Goal: Use online tool/utility: Utilize a website feature to perform a specific function

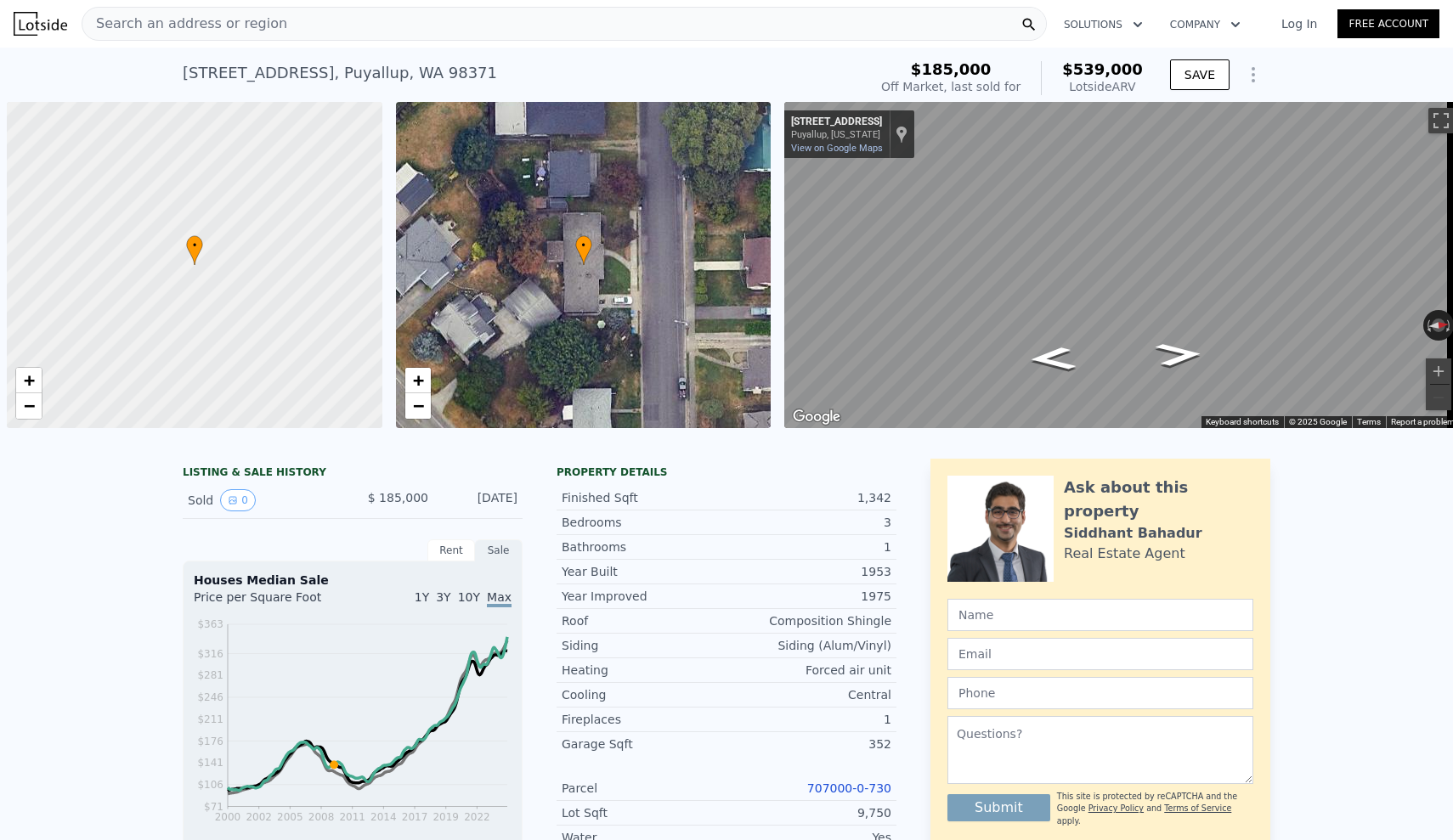
scroll to position [0, 6]
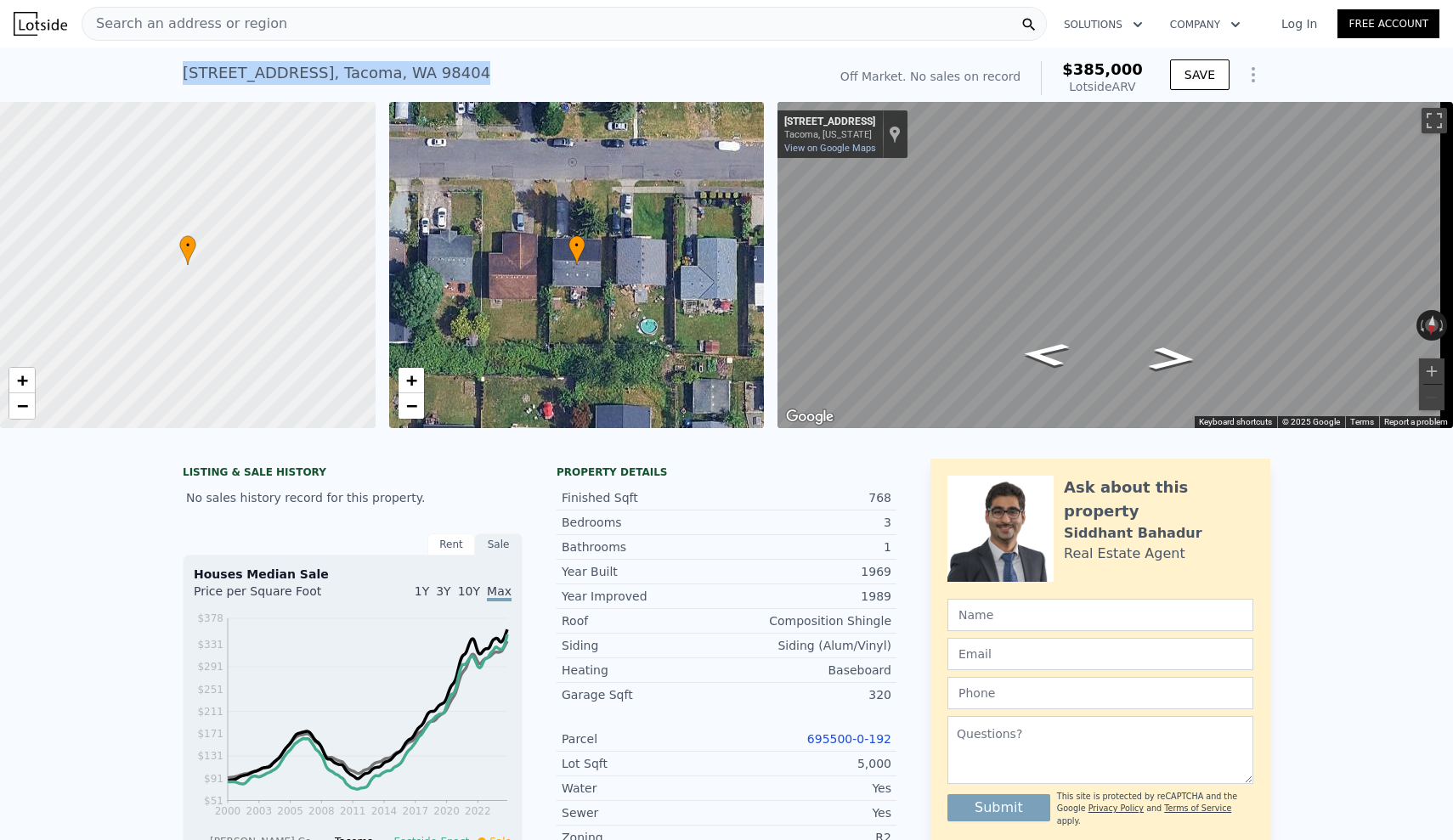
drag, startPoint x: 176, startPoint y: 73, endPoint x: 475, endPoint y: 73, distance: 299.0
click at [475, 73] on div "[STREET_ADDRESS] No sales on record (~ARV $385k )" at bounding box center [501, 78] width 638 height 47
copy div "[STREET_ADDRESS] No sales on record (~ARV $385k )"
click at [628, 535] on div "Bedrooms 3" at bounding box center [726, 522] width 340 height 25
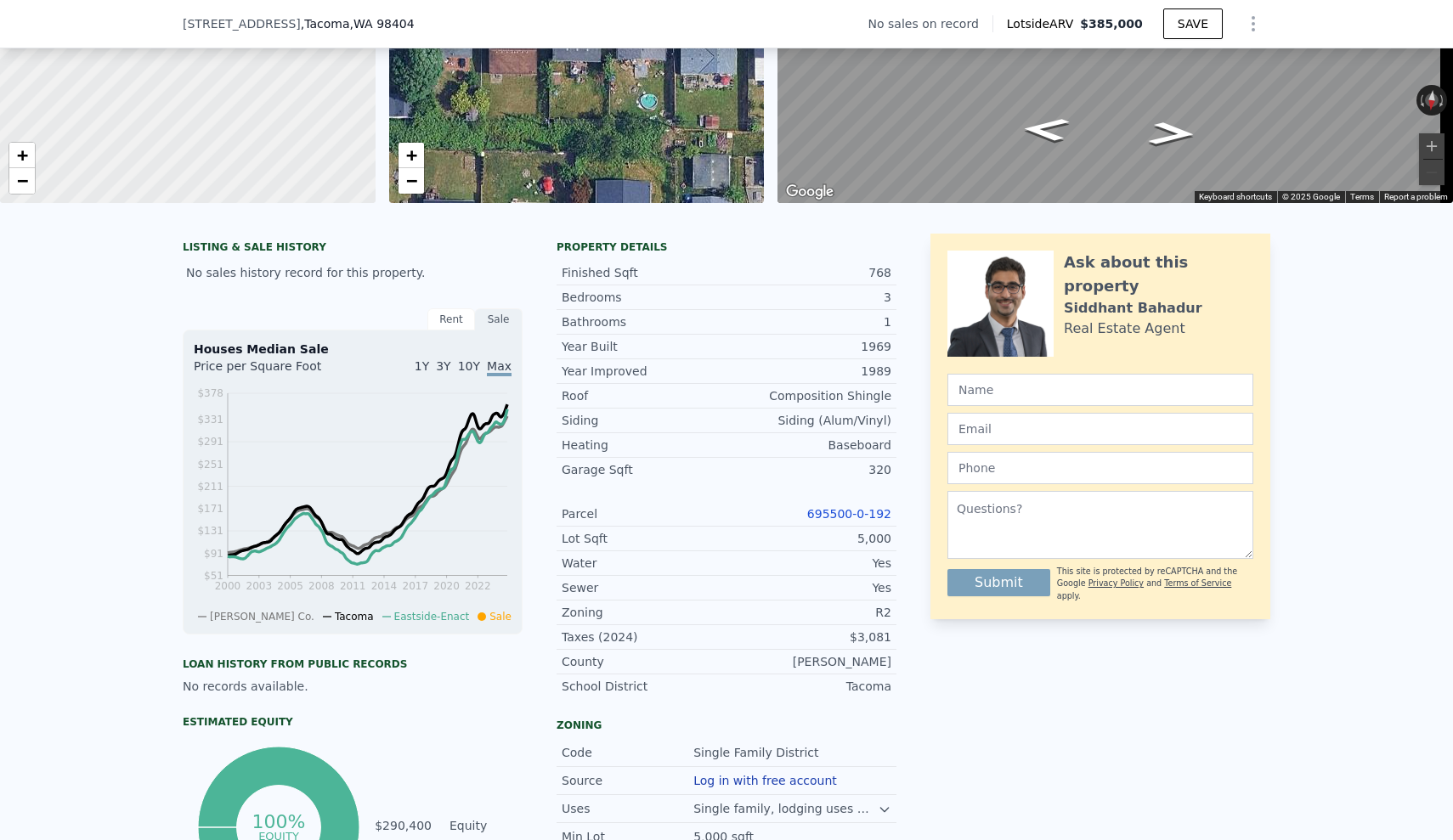
scroll to position [183, 0]
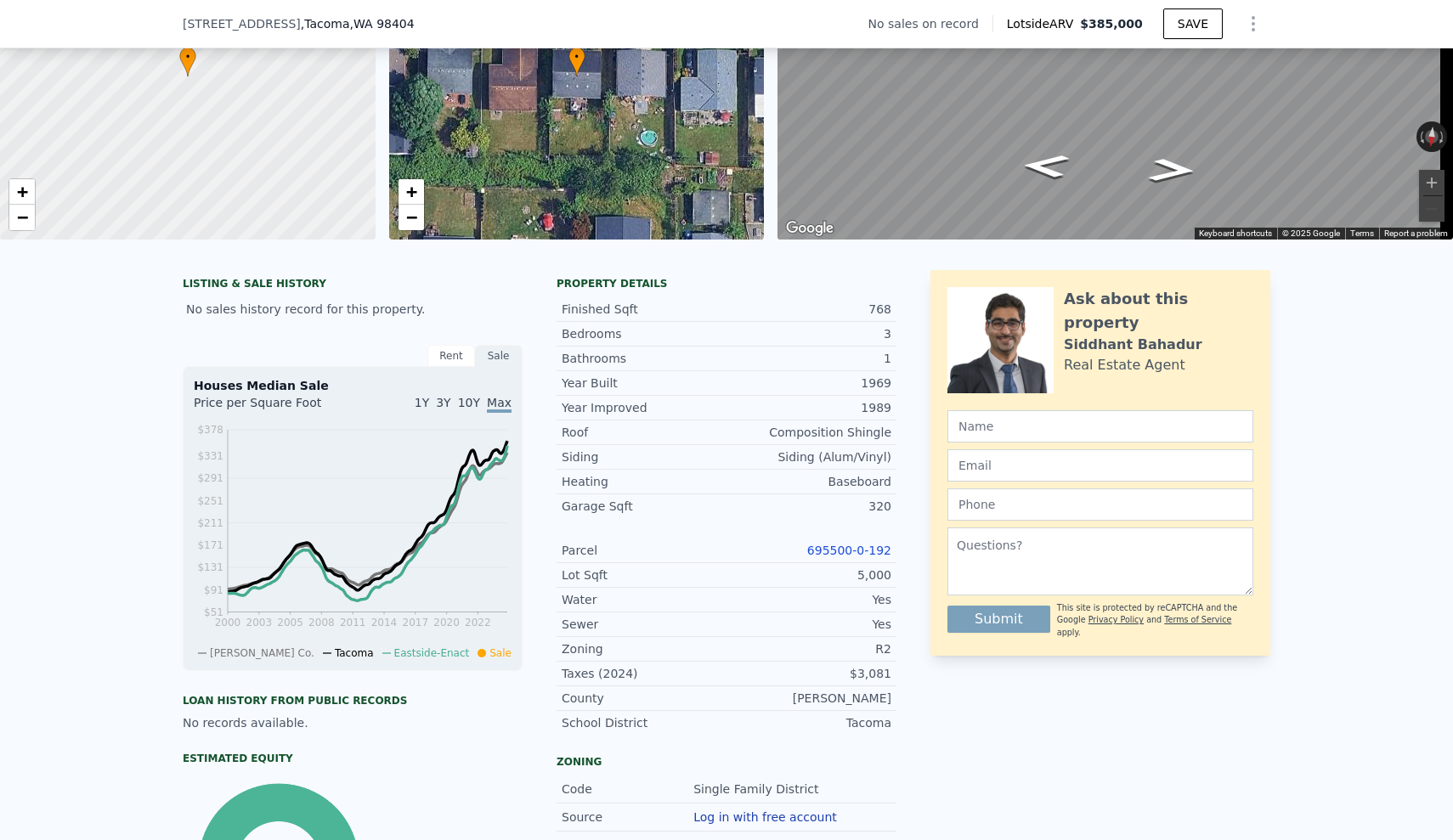
click at [835, 558] on link "695500-0-192" at bounding box center [849, 550] width 84 height 14
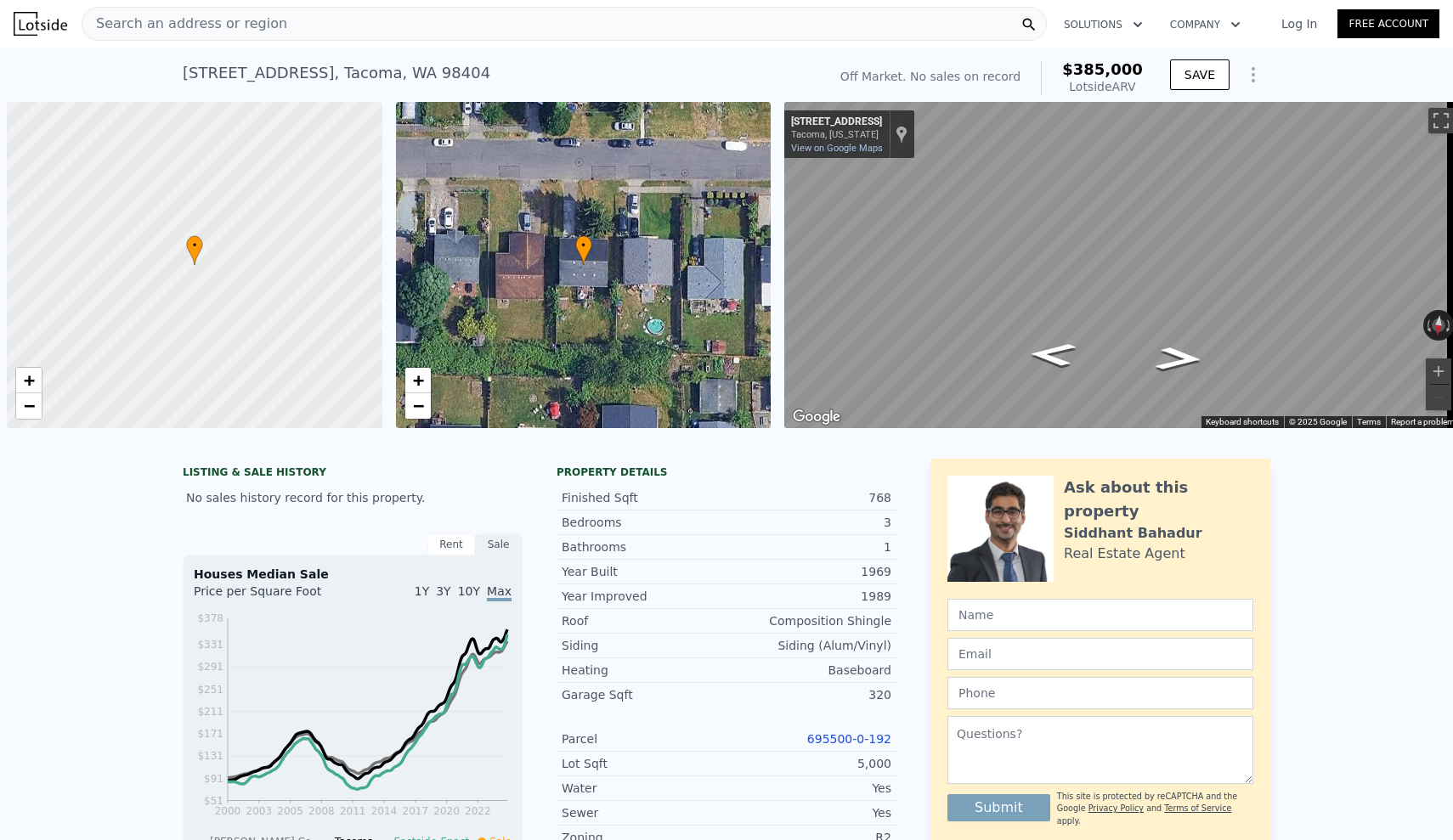
scroll to position [0, 6]
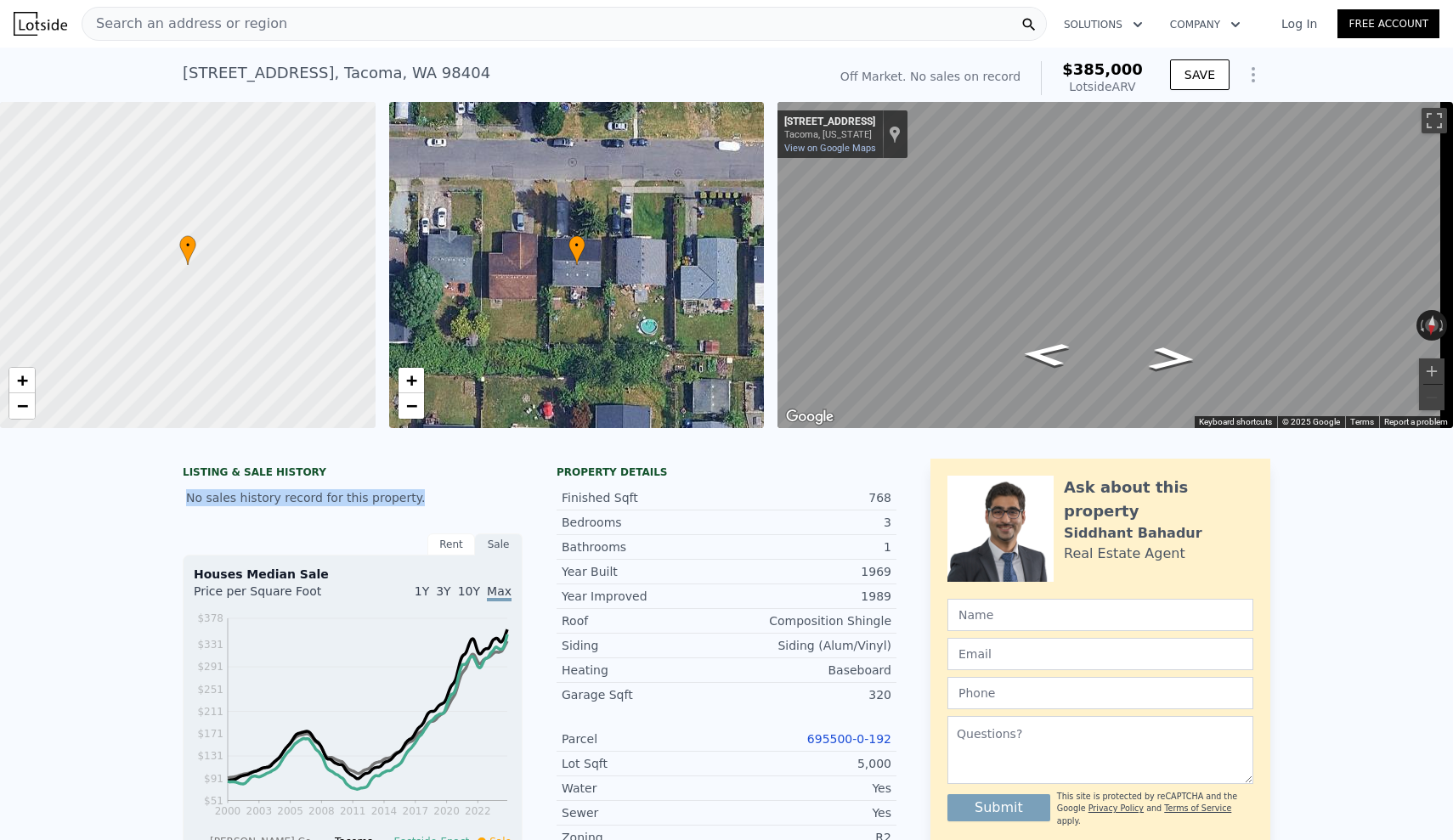
click at [730, 605] on div "1989" at bounding box center [809, 596] width 165 height 17
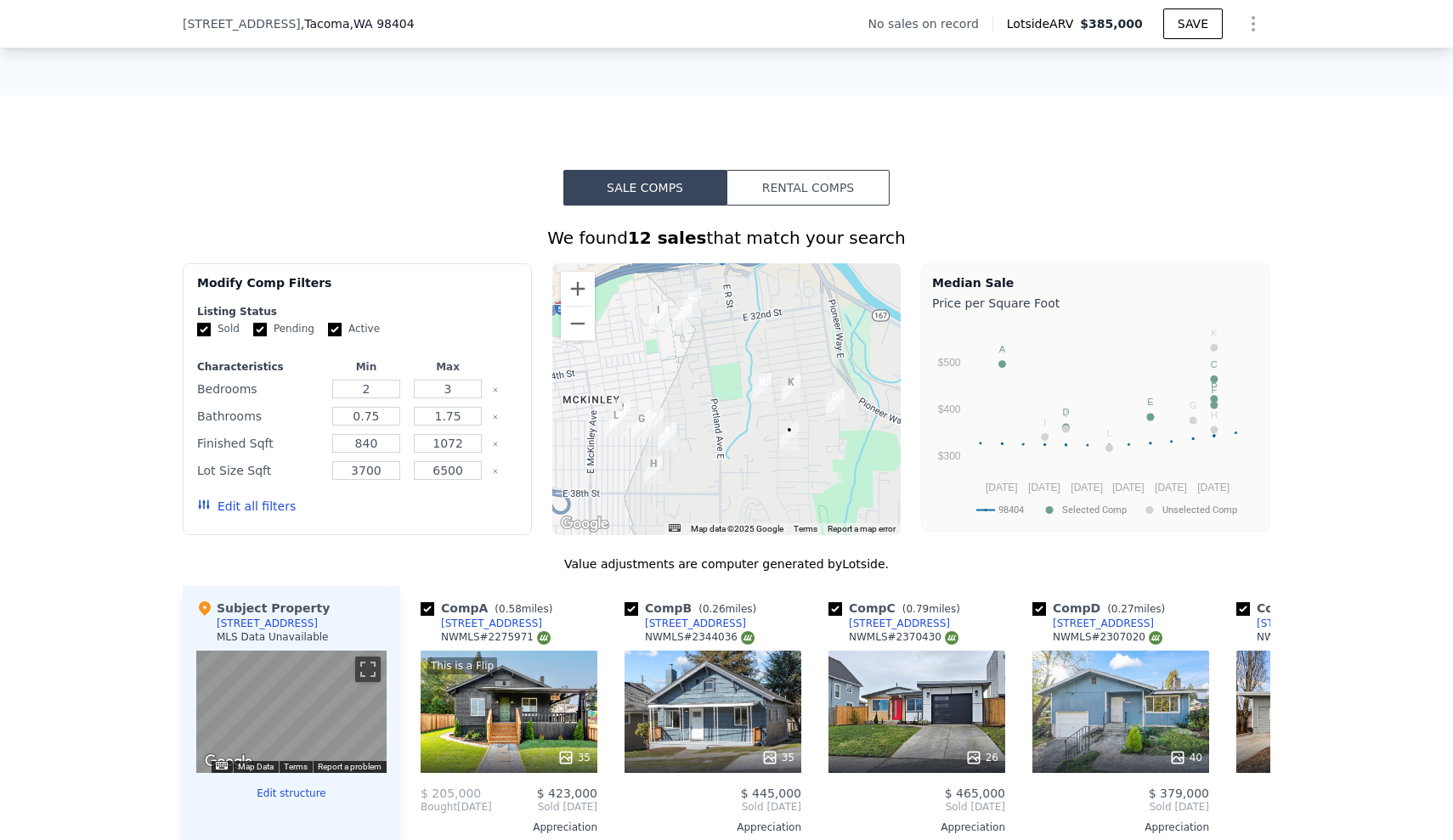
scroll to position [1313, 0]
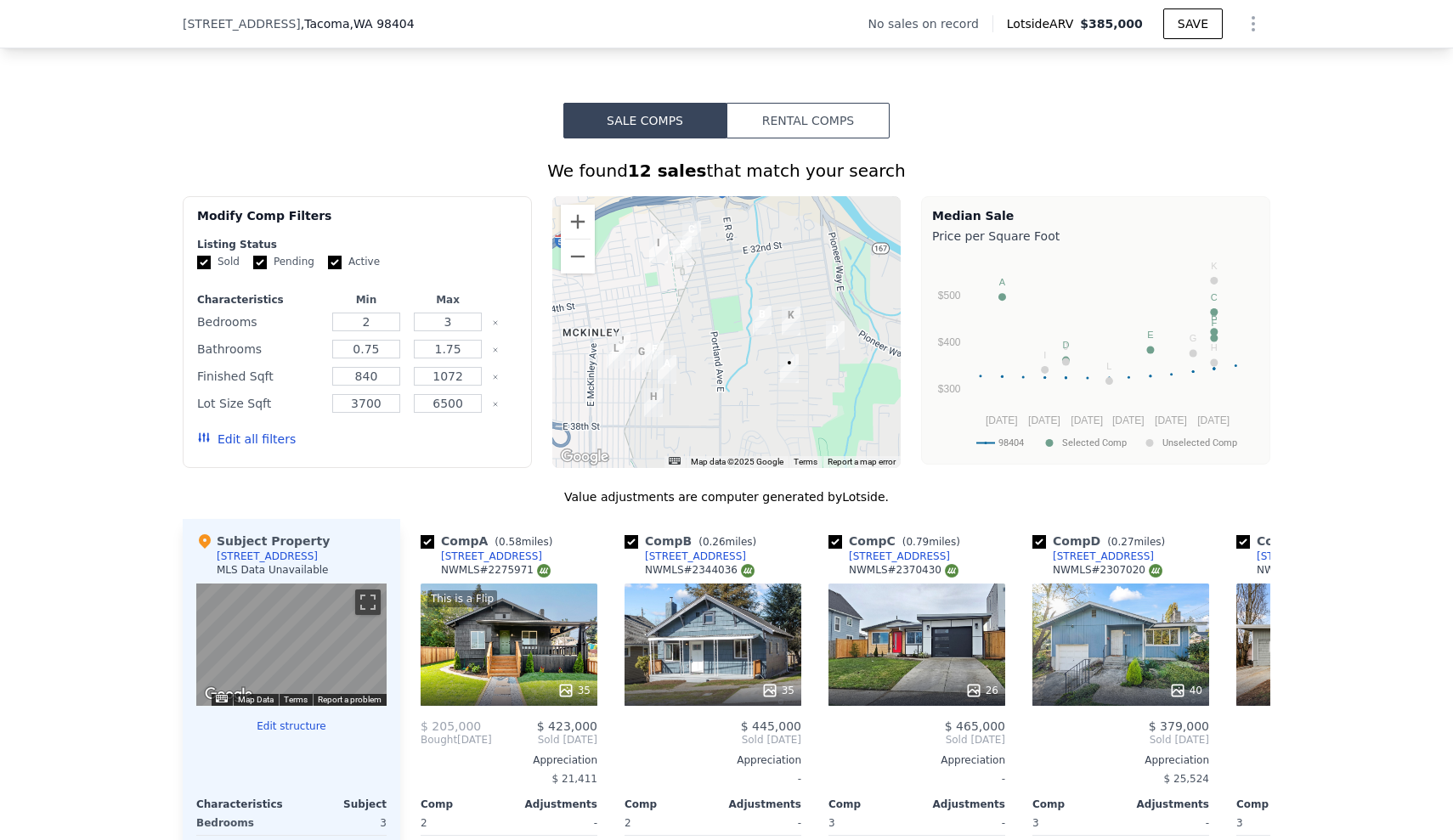
click at [64, 573] on div "We found 12 sales that match your search Filters Map Prices Modify Comp Filters…" at bounding box center [726, 618] width 1453 height 958
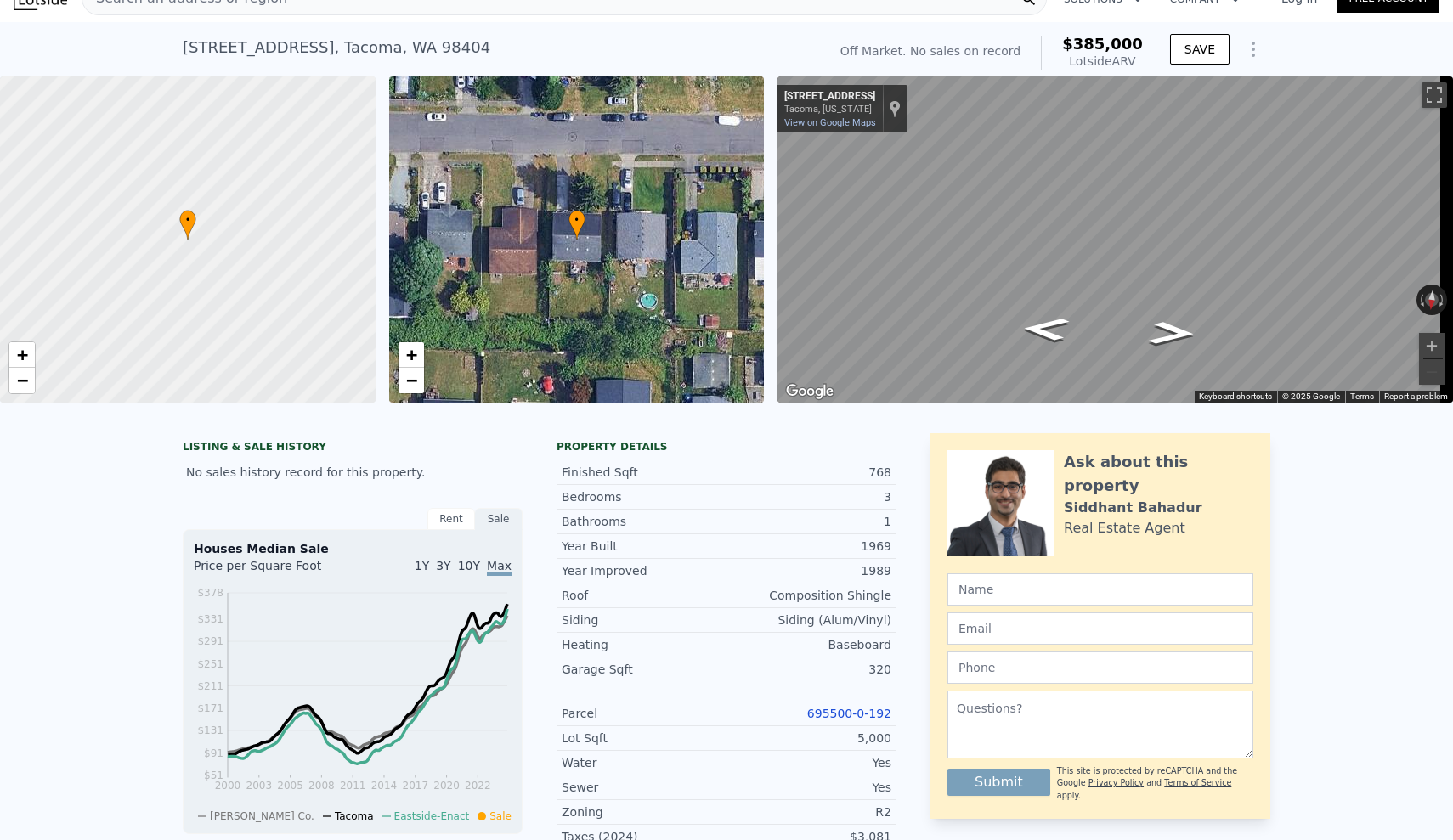
scroll to position [29, 0]
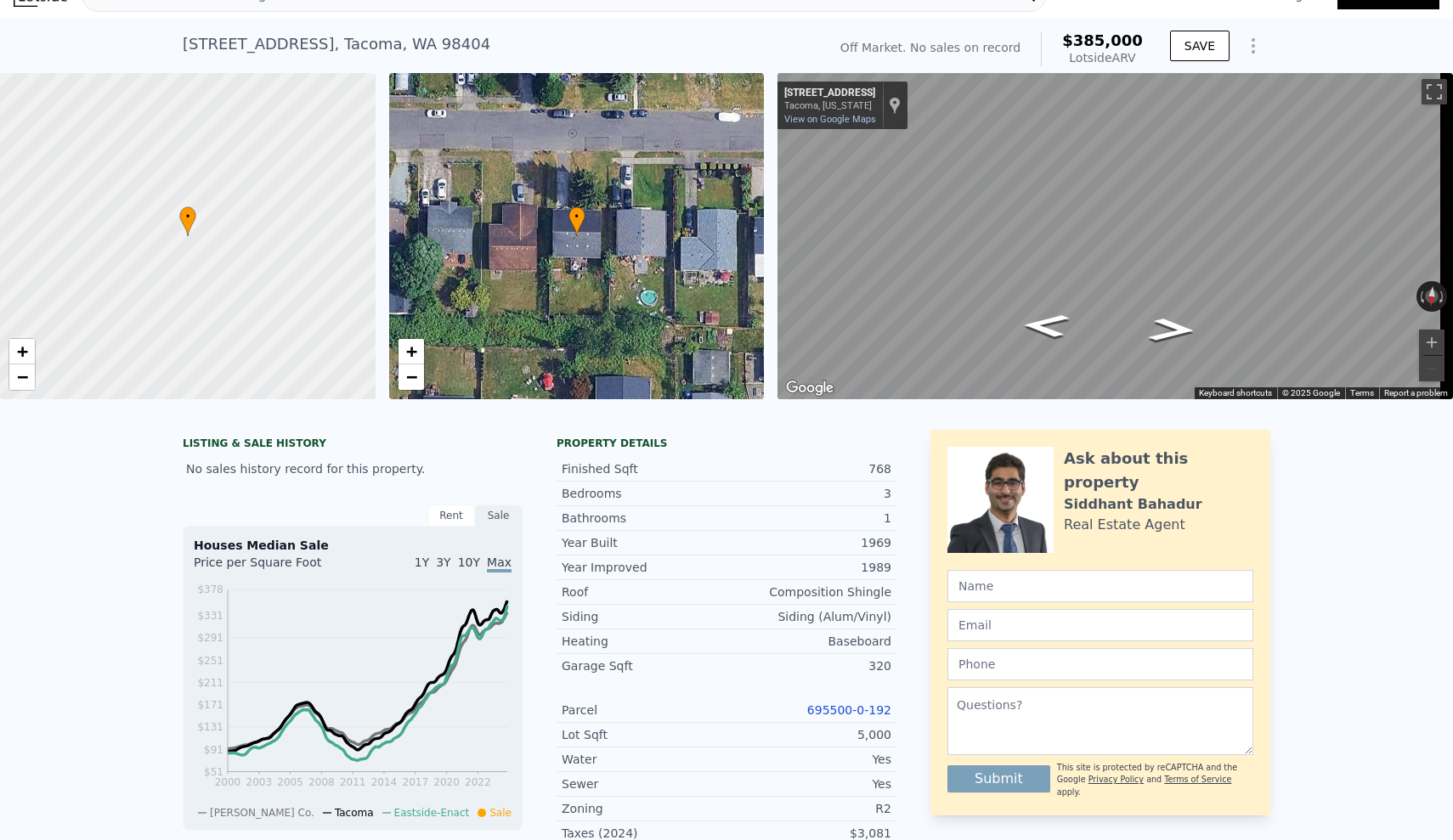
click at [892, 482] on div "LISTING & SALE HISTORY No sales history record for this property. Rent Sale Ren…" at bounding box center [726, 835] width 1088 height 813
drag, startPoint x: 887, startPoint y: 479, endPoint x: 858, endPoint y: 479, distance: 29.0
click at [858, 479] on div "Finished Sqft 768" at bounding box center [726, 469] width 340 height 25
click at [888, 507] on div "Bedrooms 3" at bounding box center [726, 494] width 340 height 25
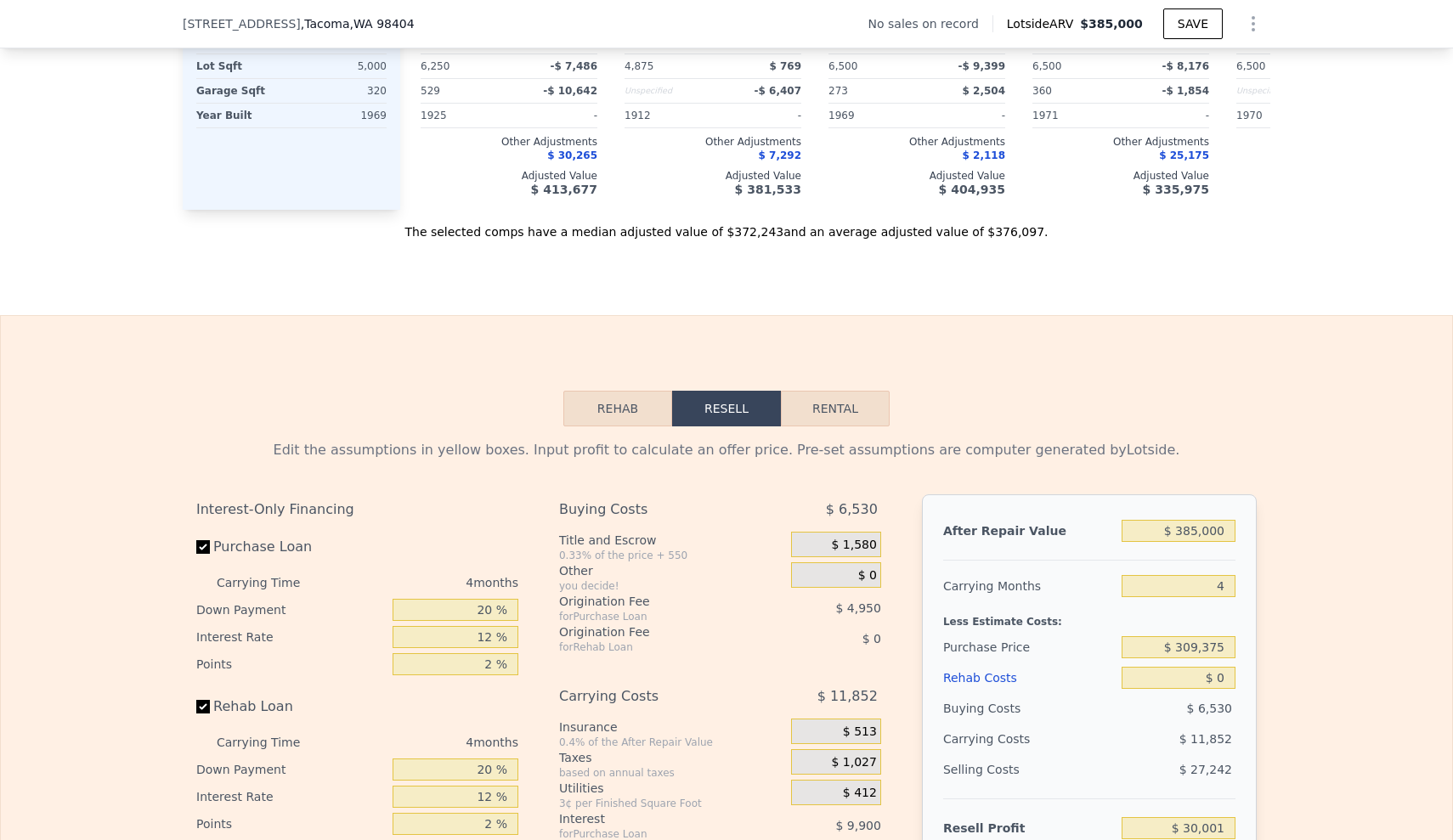
scroll to position [2172, 0]
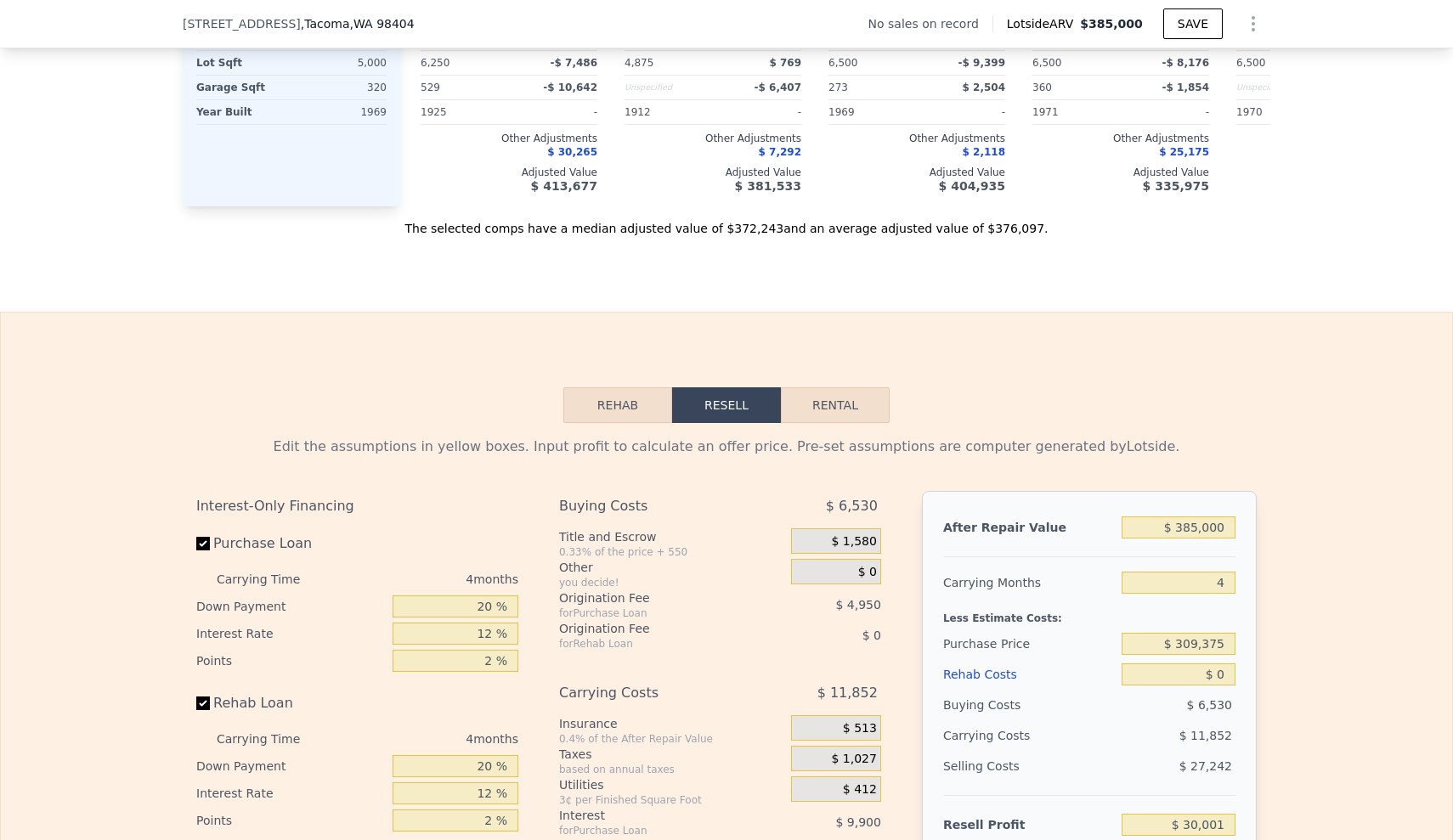
click at [1386, 661] on div "Edit the assumptions in yellow boxes. Input profit to calculate an offer price.…" at bounding box center [726, 739] width 1451 height 632
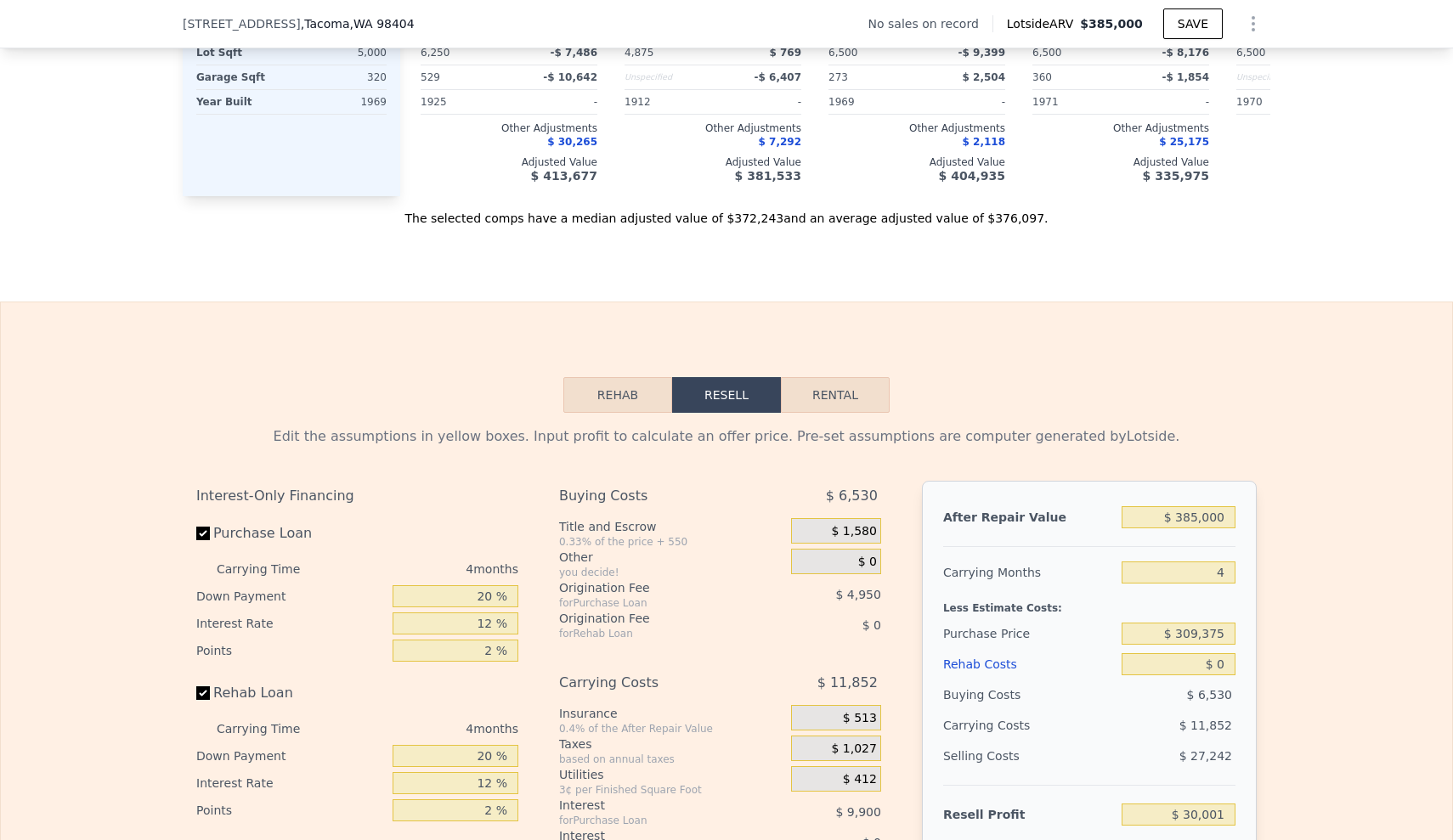
scroll to position [2186, 0]
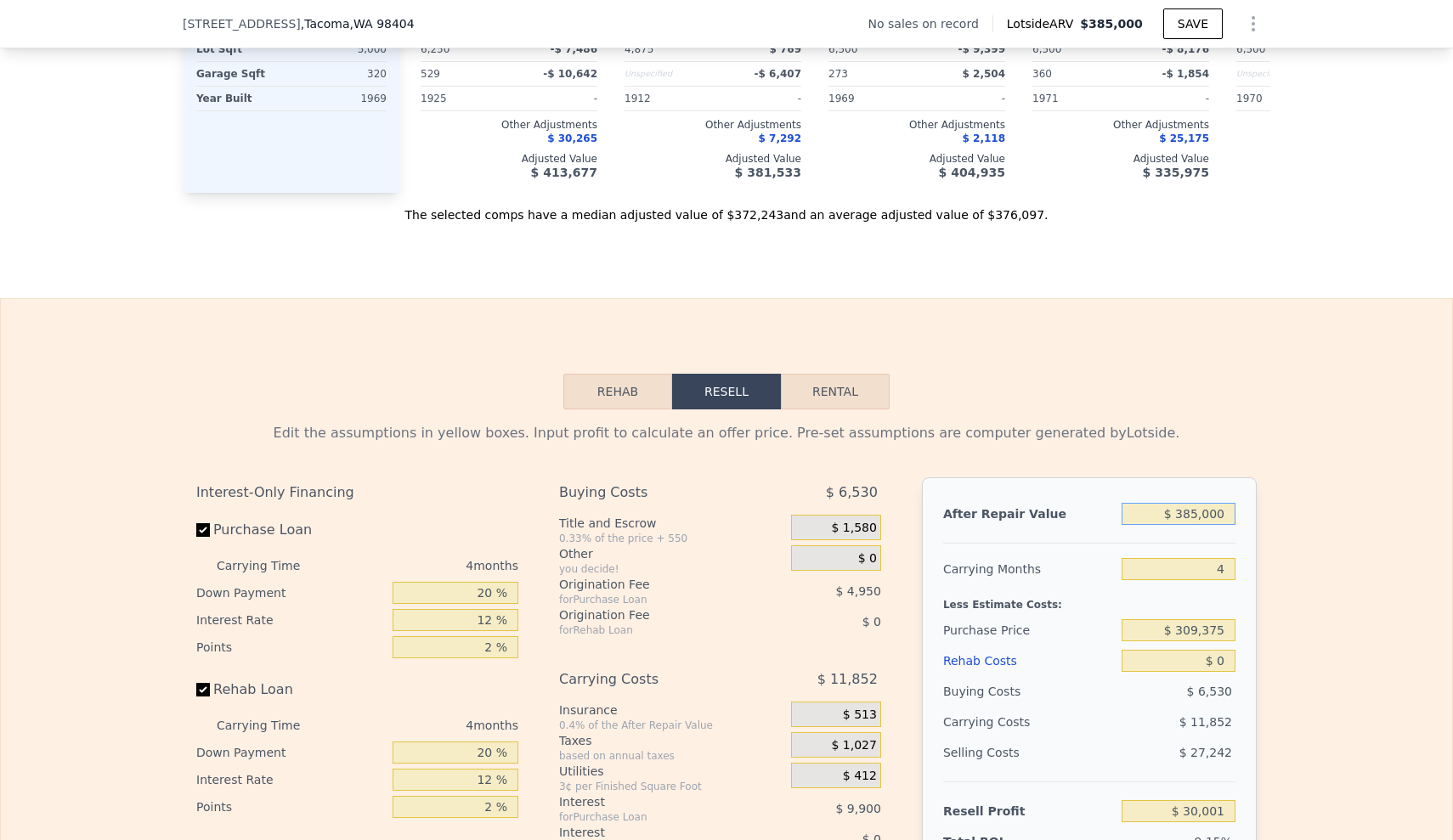
click at [1142, 525] on input "$ 385,000" at bounding box center [1178, 514] width 114 height 22
drag, startPoint x: 1150, startPoint y: 540, endPoint x: 1259, endPoint y: 541, distance: 109.0
click at [1259, 541] on div "Edit the assumptions in yellow boxes. Input profit to calculate an offer price.…" at bounding box center [726, 726] width 1088 height 632
type input "$ 4"
type input "-$ 327,790"
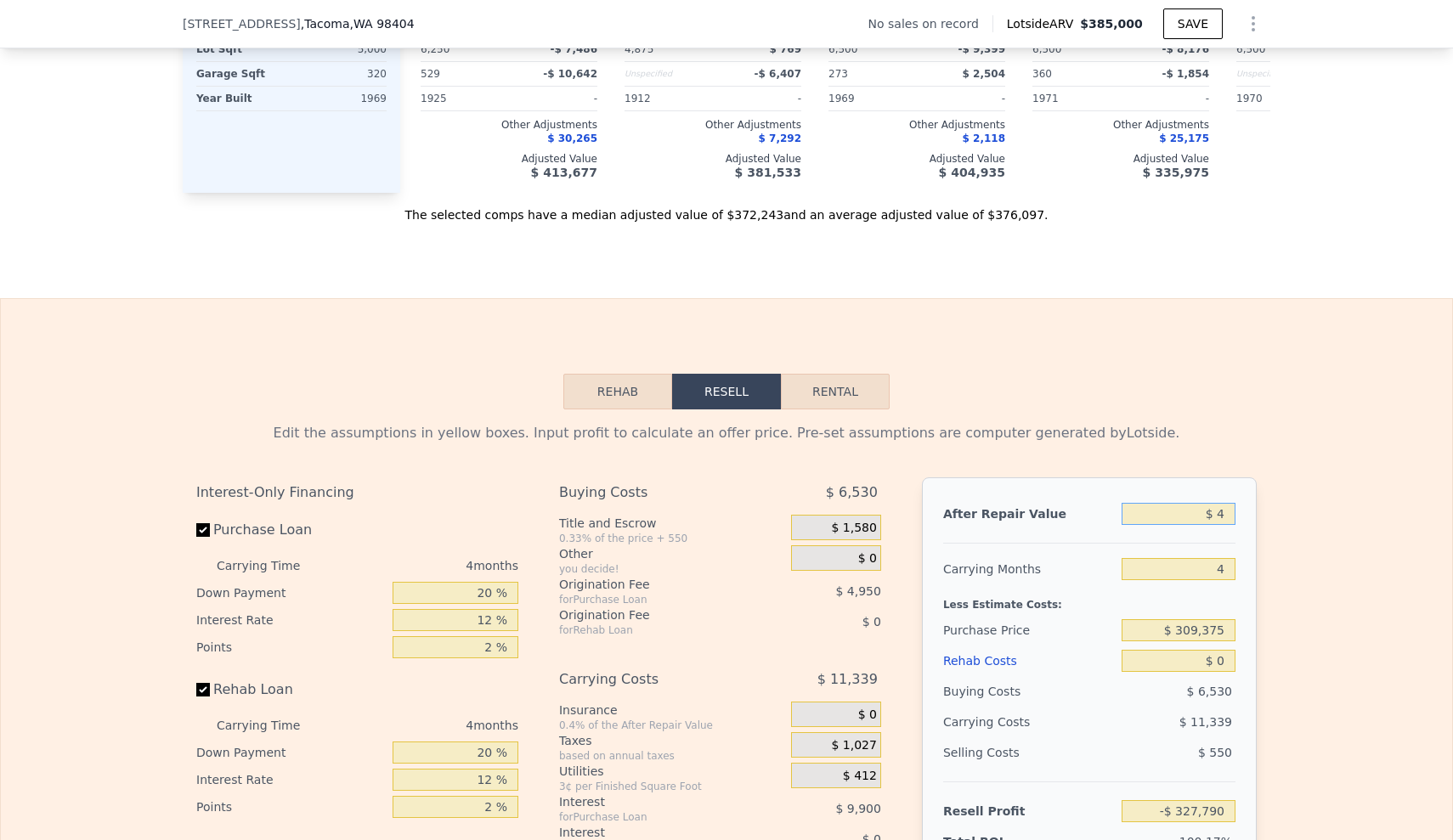
type input "$ 40"
type input "-$ 327,757"
type input "$ 400"
type input "-$ 327,422"
type input "$ 4,000"
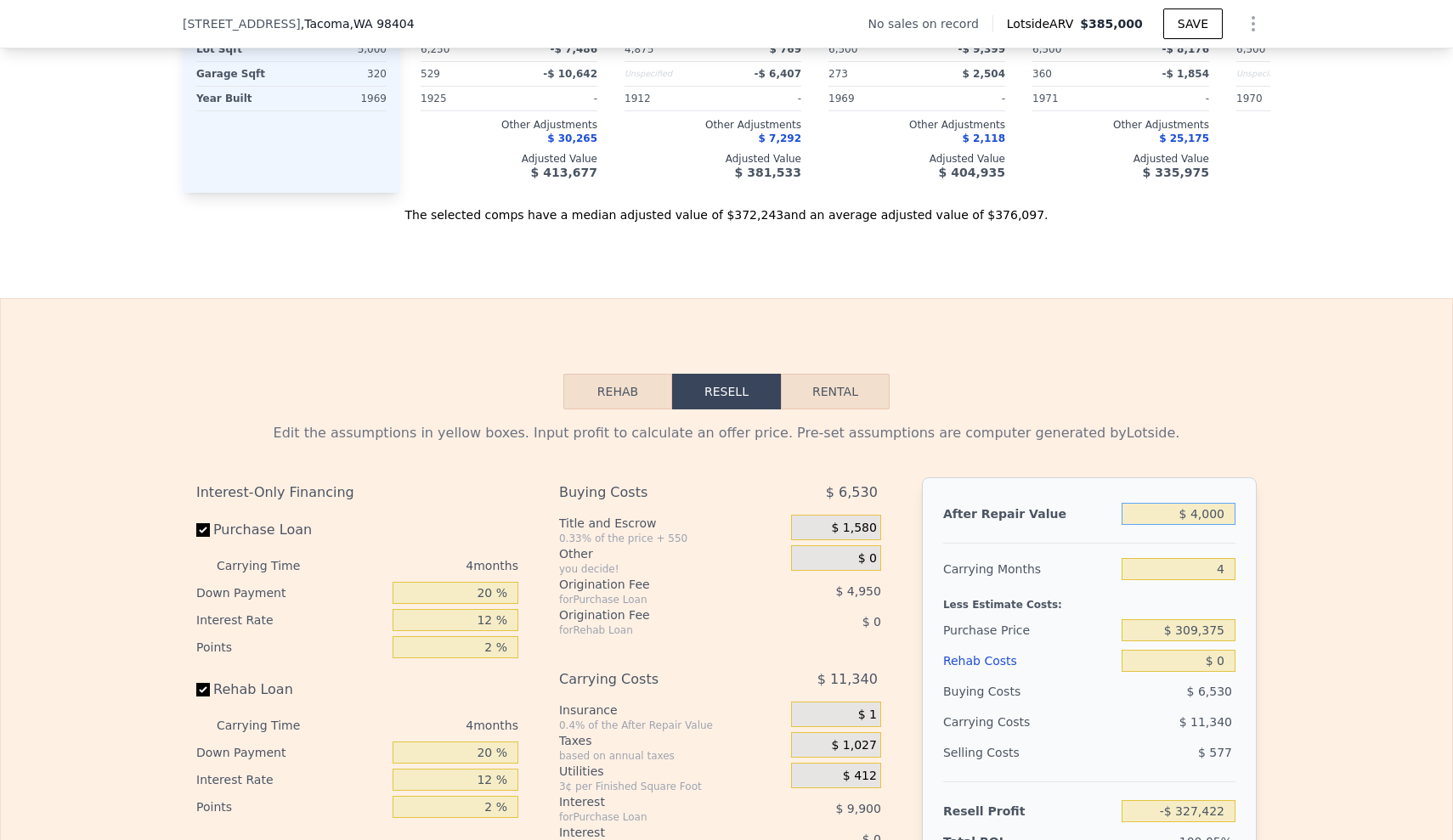
type input "-$ 324,076"
type input "$ 40,000"
type input "-$ 290,620"
type input "$ 400,000"
type input "$ 43,941"
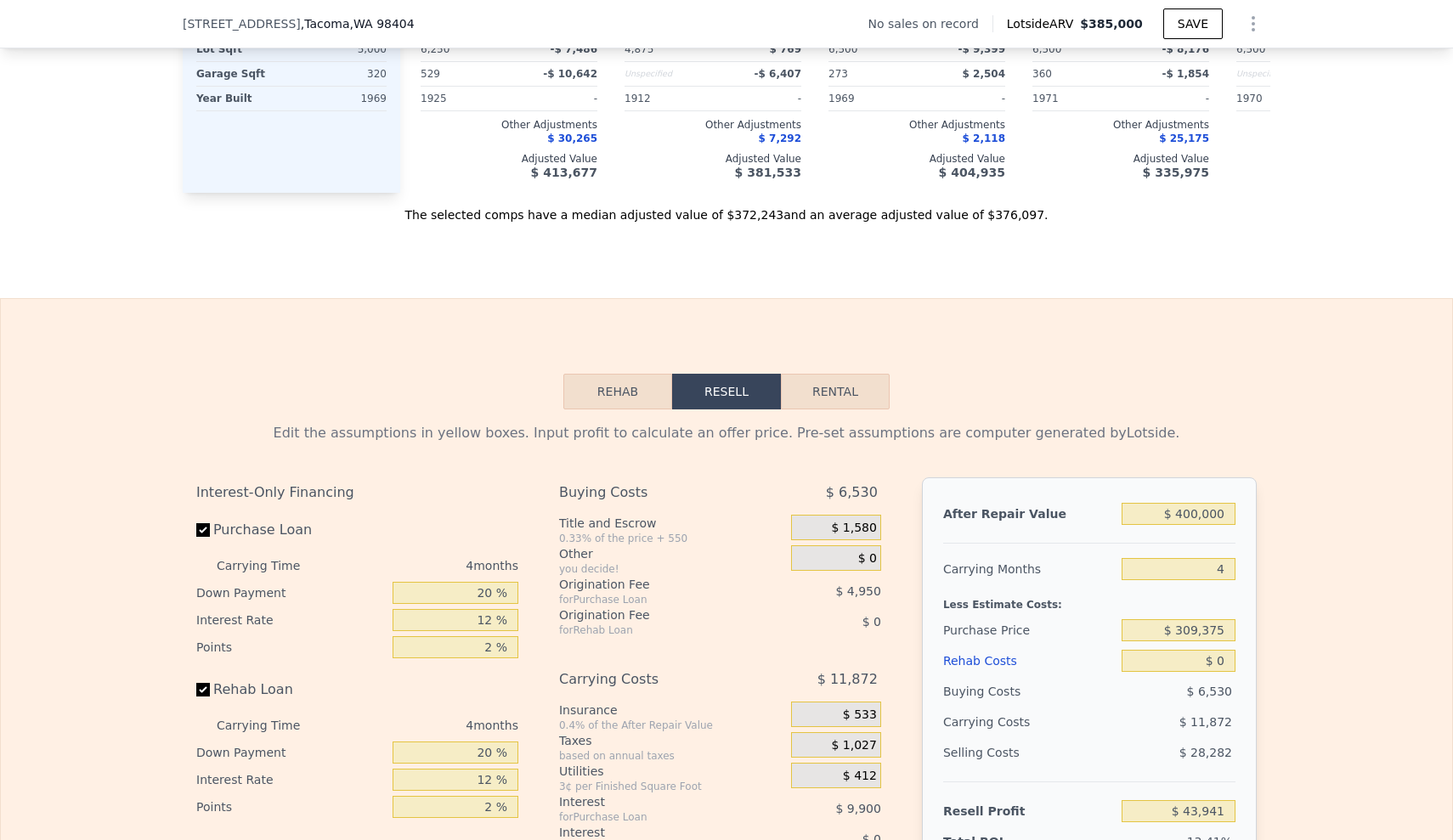
click at [1246, 396] on div "Rehab Resell Rental Edit the assumptions in yellow boxes. Input profit to calcu…" at bounding box center [726, 707] width 1453 height 819
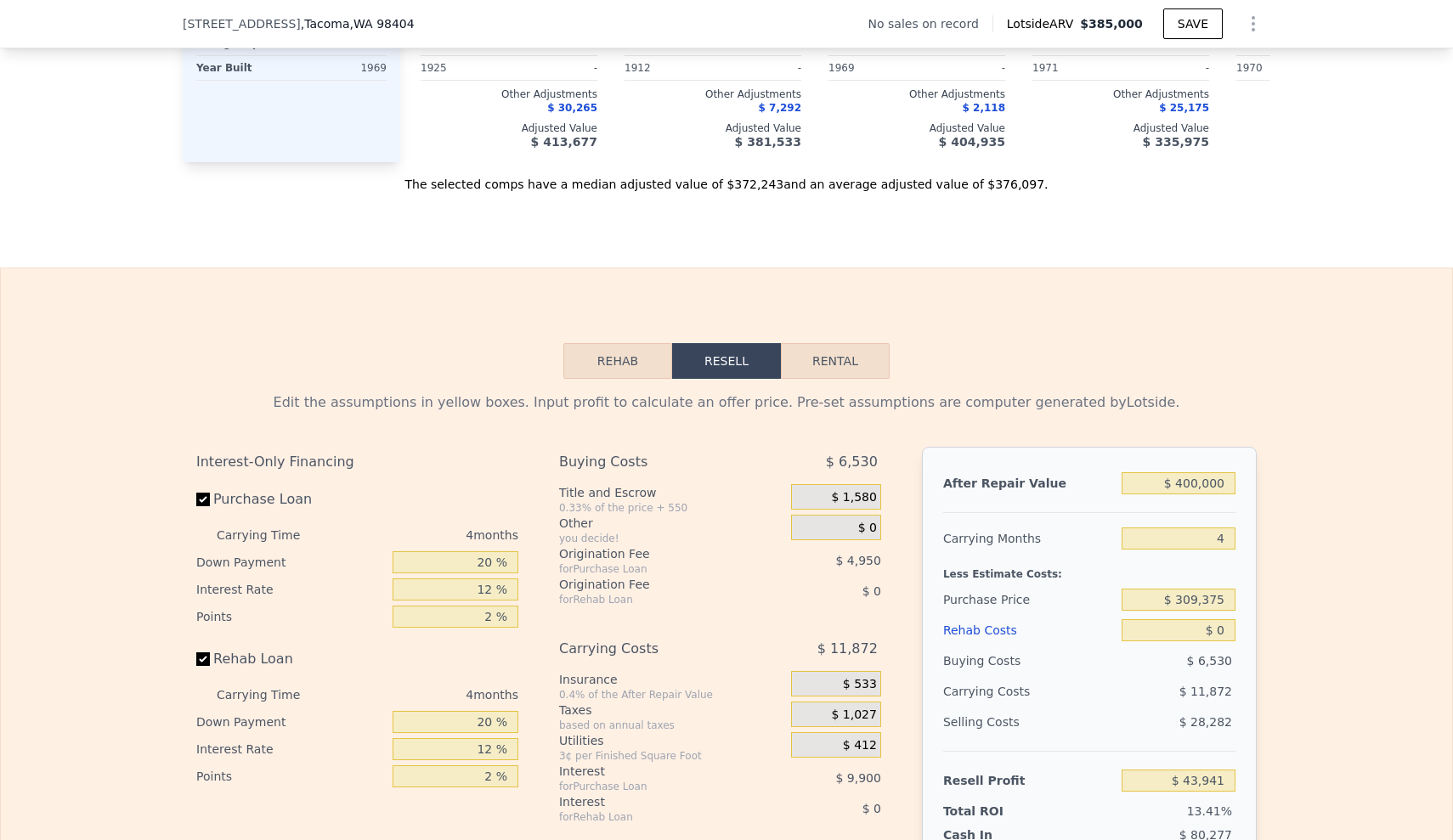
scroll to position [2279, 0]
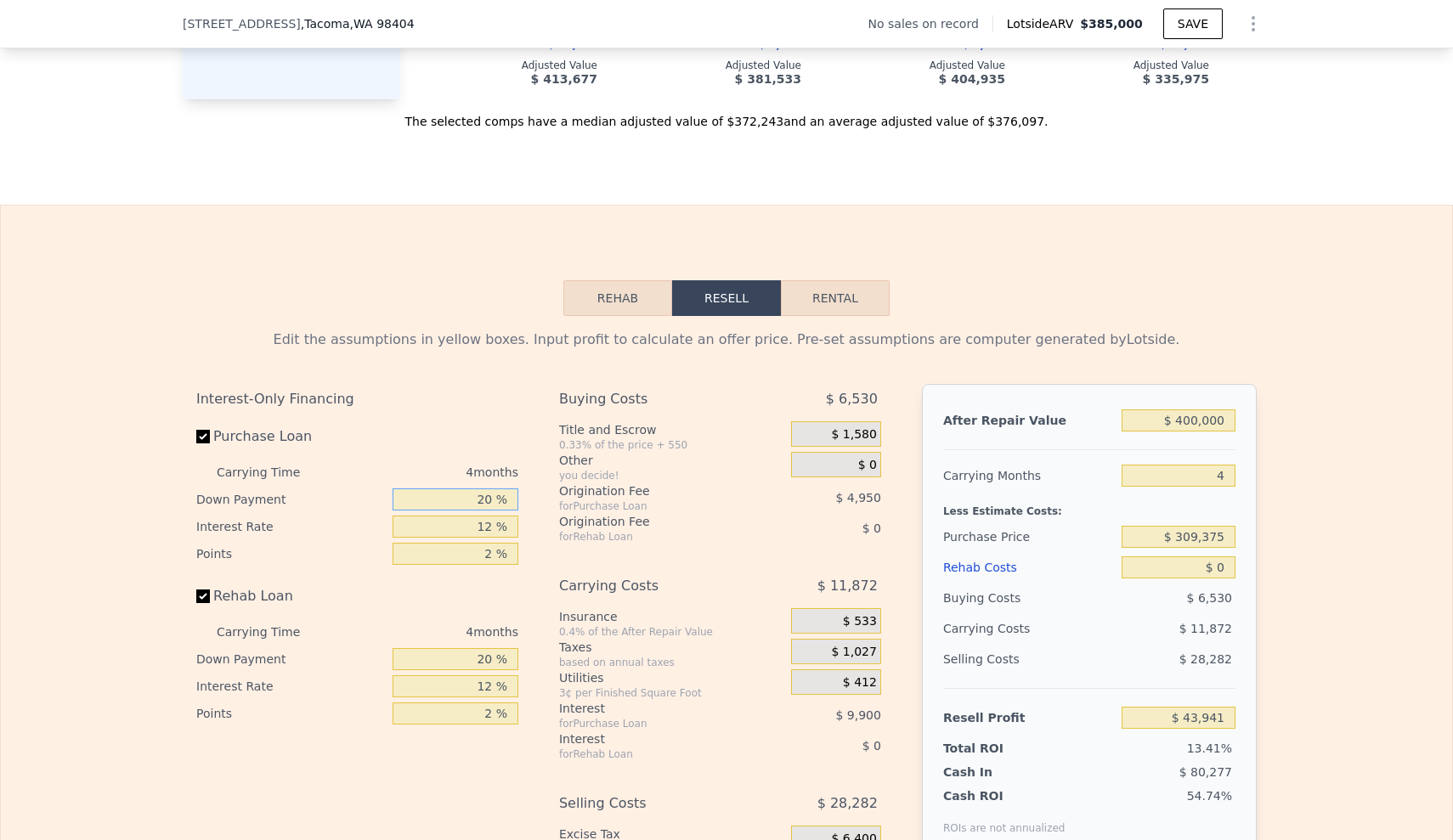
click at [479, 510] on input "20 %" at bounding box center [455, 499] width 125 height 22
type input "0 %"
type input "$ 40,227"
type input "10 %"
type input "$ 42,086"
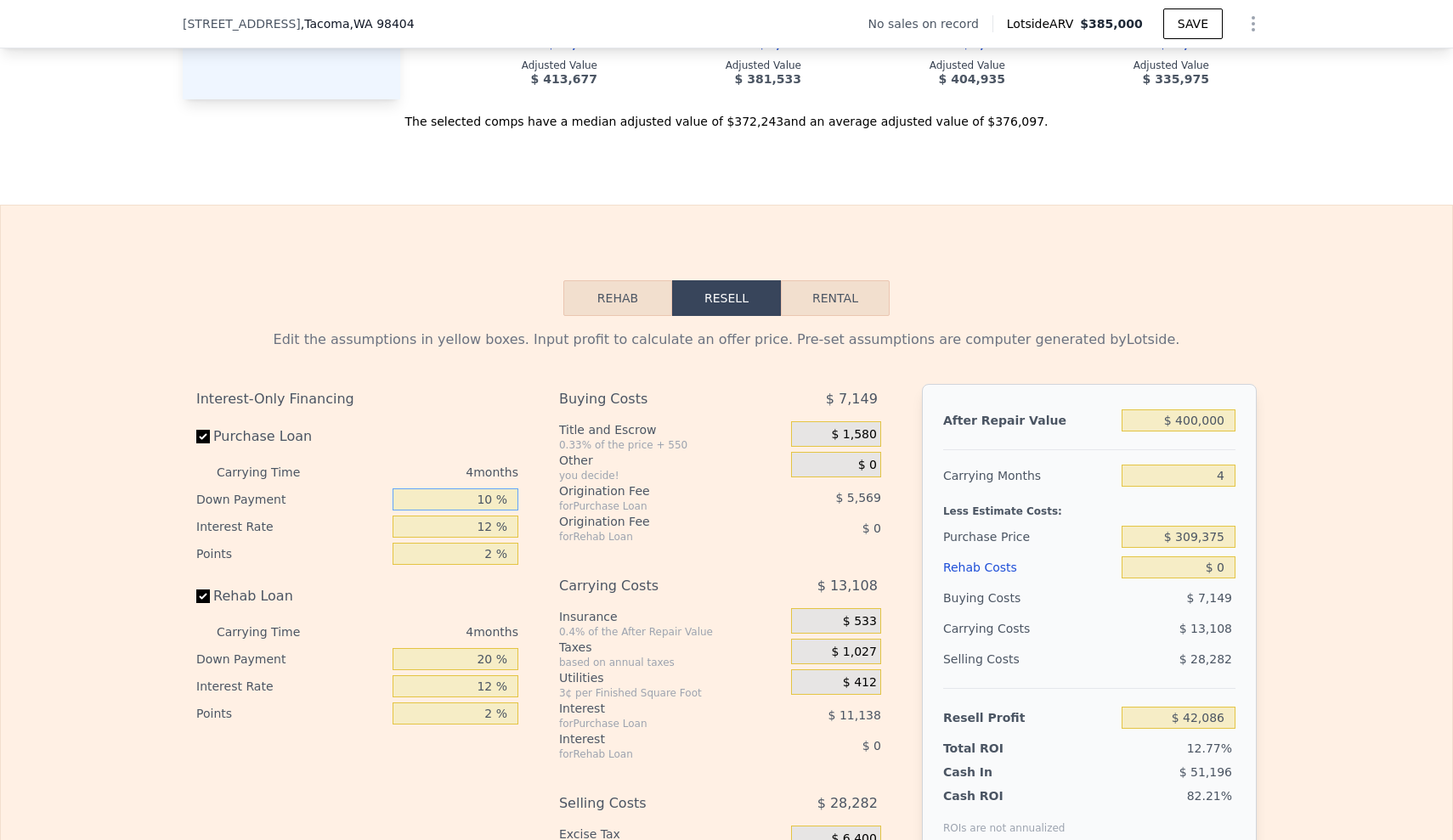
type input "10 %"
click at [488, 538] on input "12 %" at bounding box center [455, 527] width 125 height 22
type input "1 %"
type input "$ 52,294"
type input "10 %"
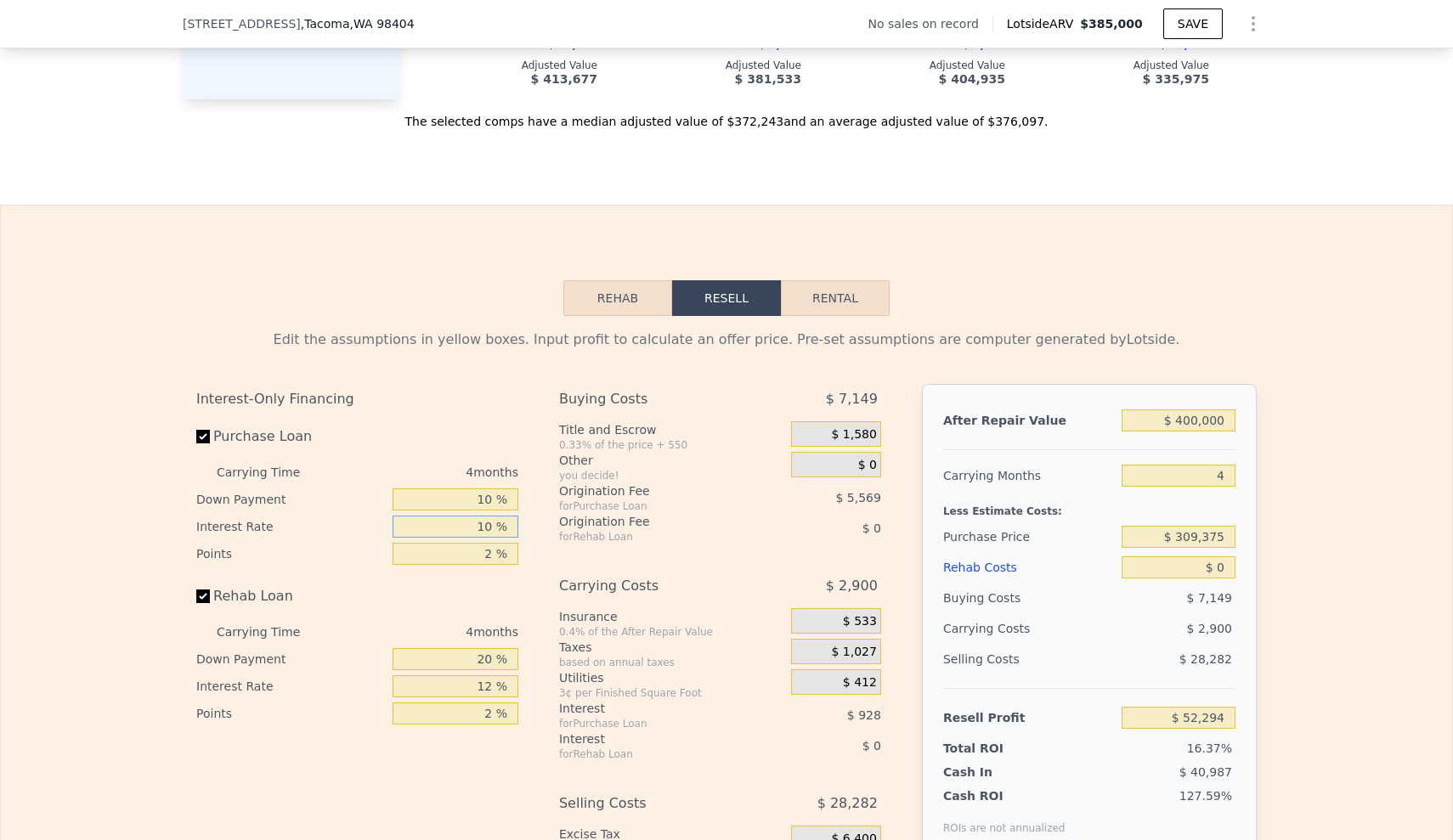
type input "$ 43,942"
type input "10 %"
click at [490, 565] on input "2 %" at bounding box center [455, 554] width 125 height 22
type input "1 %"
type input "$ 46,727"
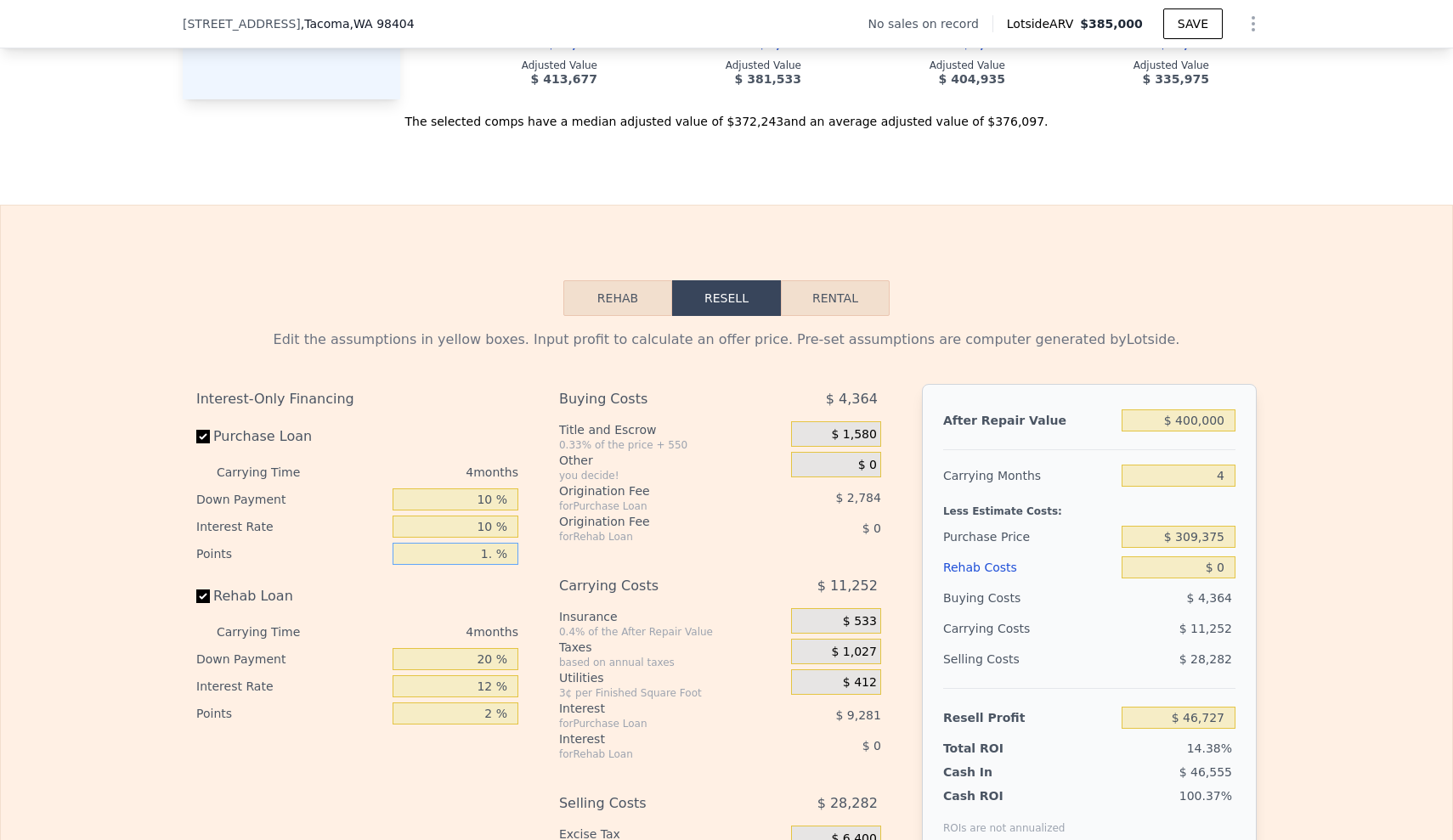
type input "1.5 %"
type input "$ 45,334"
type input "1.5 %"
click at [480, 670] on input "20 %" at bounding box center [455, 659] width 125 height 22
type input "10 %"
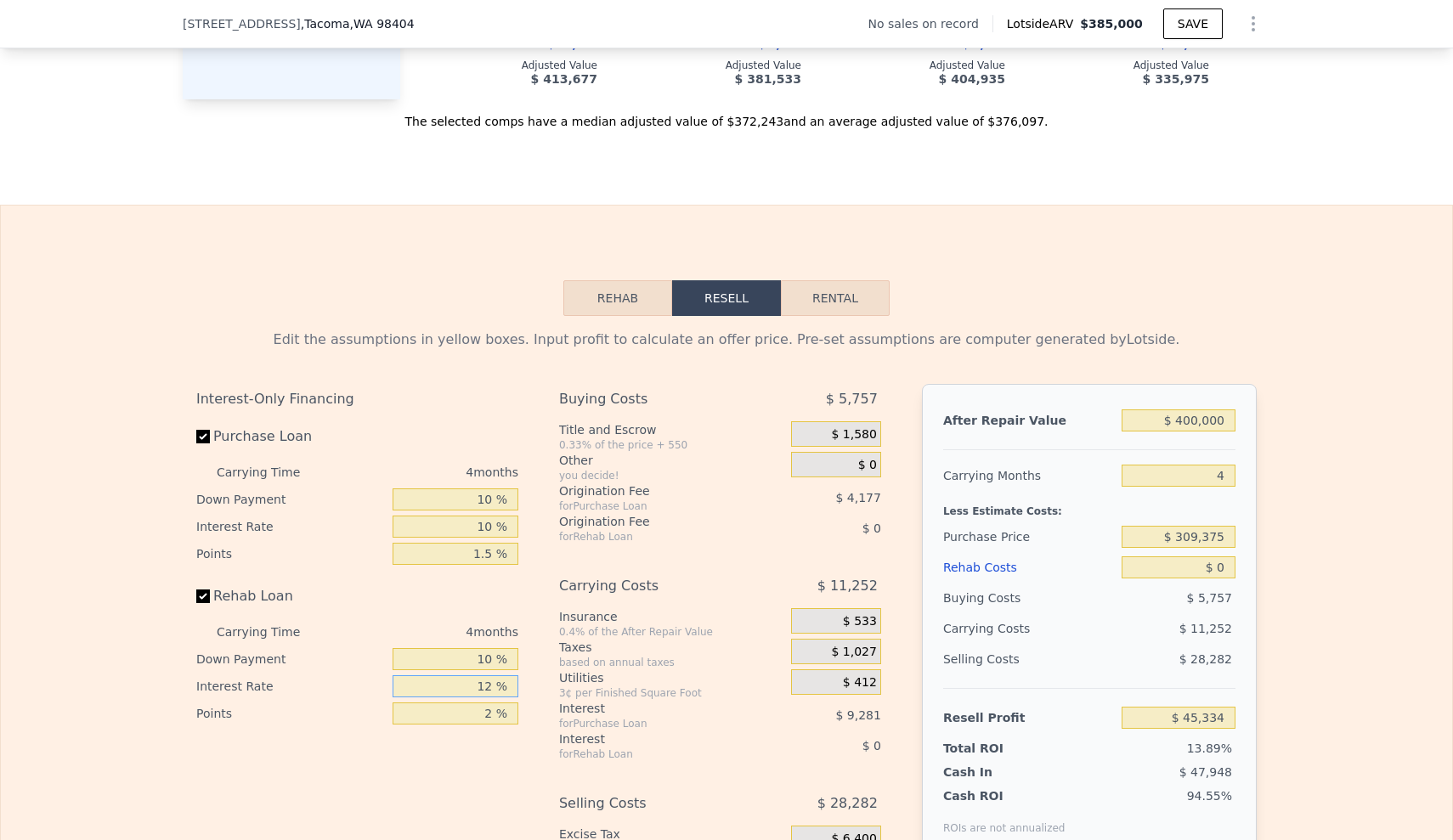
click at [489, 697] on input "12 %" at bounding box center [455, 687] width 125 height 22
type input "10 %"
click at [495, 725] on input "2 %" at bounding box center [455, 714] width 125 height 22
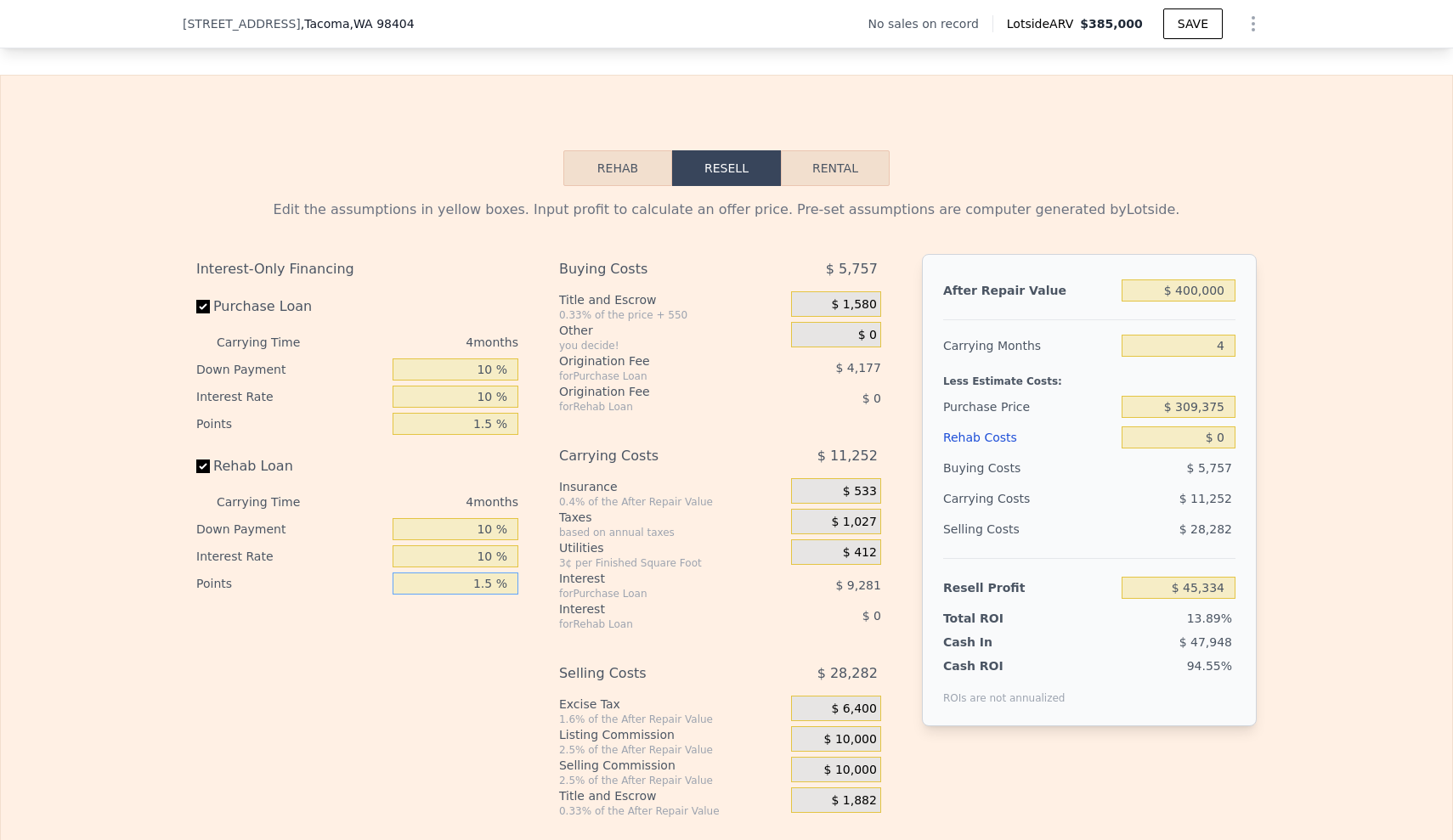
scroll to position [2412, 0]
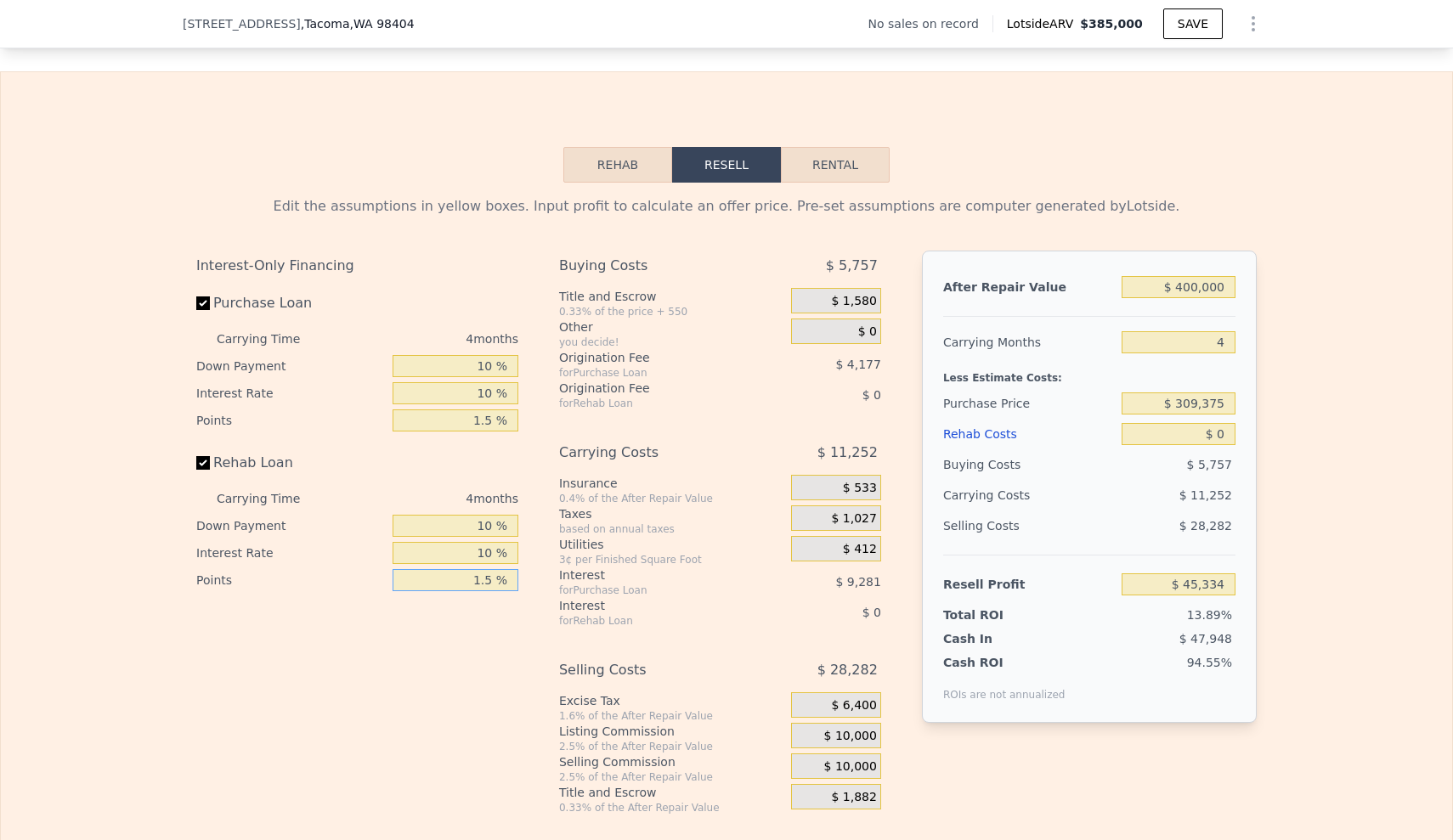
type input "1.5 %"
click at [1191, 768] on div "After Repair Value $ 400,000 Carrying Months 4 Less Estimate Costs: Purchase Pr…" at bounding box center [1089, 519] width 335 height 537
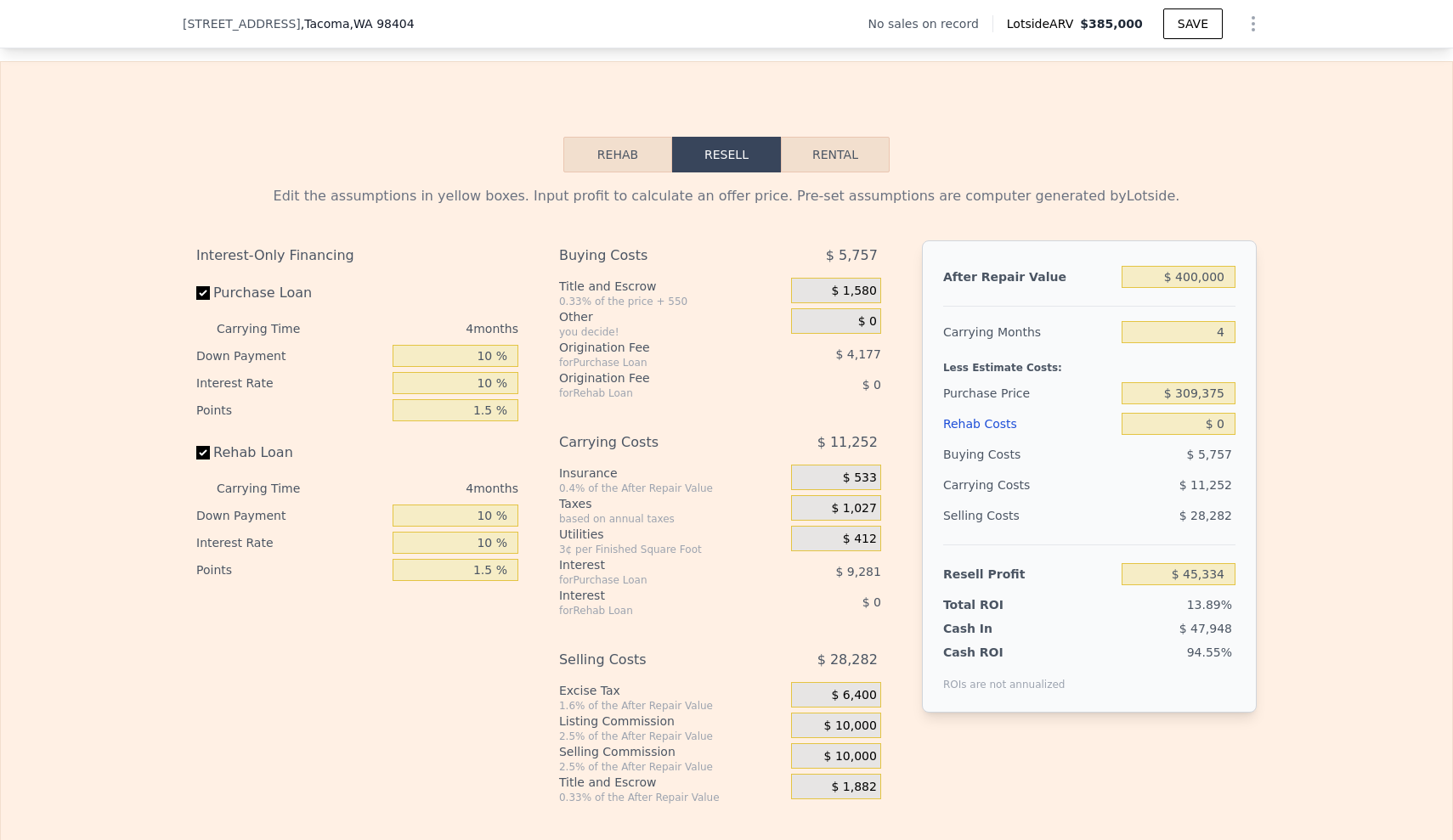
scroll to position [2426, 0]
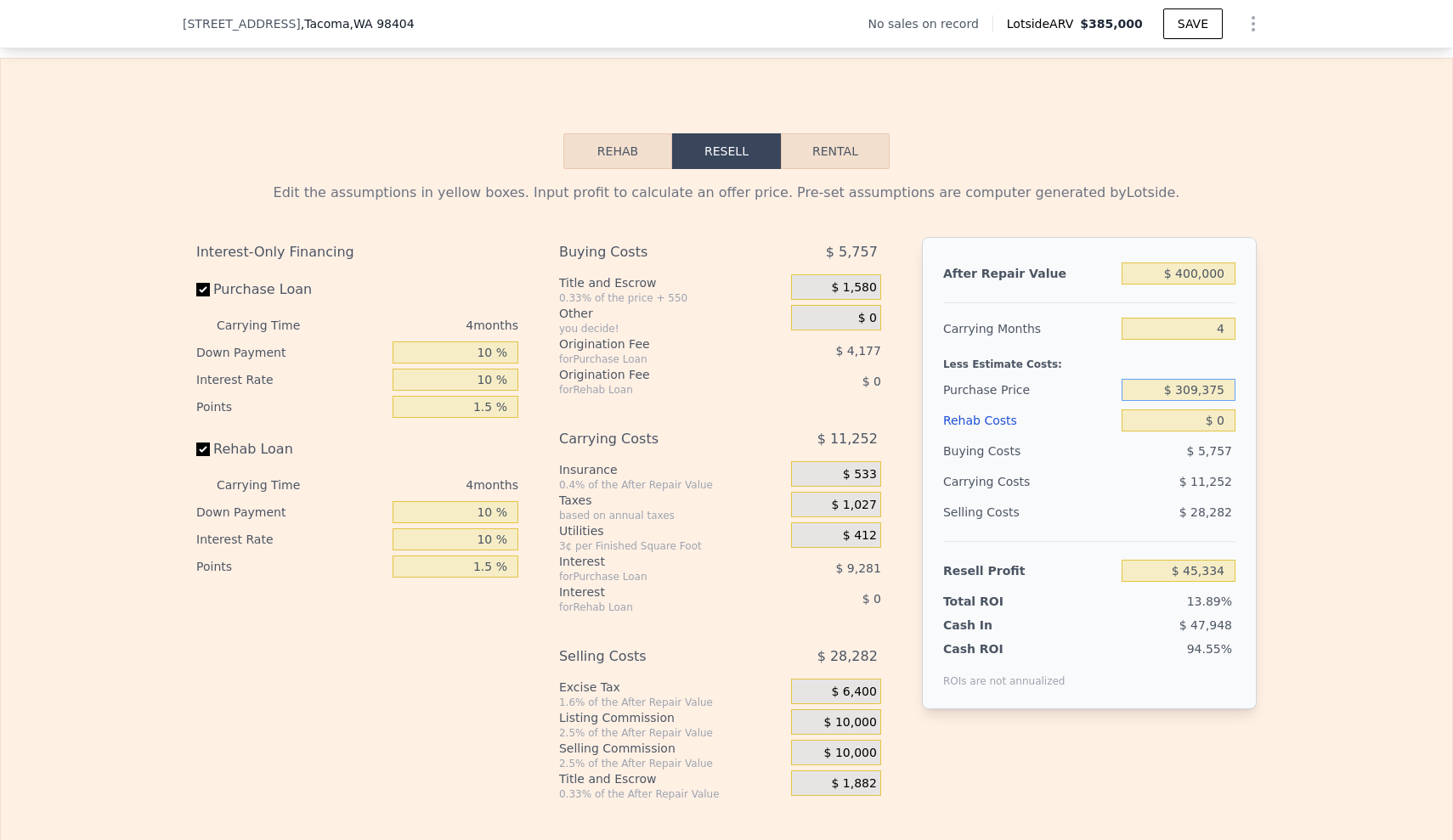
click at [1183, 401] on input "$ 309,375" at bounding box center [1178, 390] width 114 height 22
type input "$ 385,000"
type input "$ 30,001"
drag, startPoint x: 1165, startPoint y: 413, endPoint x: 1229, endPoint y: 420, distance: 64.4
click at [1229, 401] on input "$ 309,375" at bounding box center [1178, 390] width 114 height 22
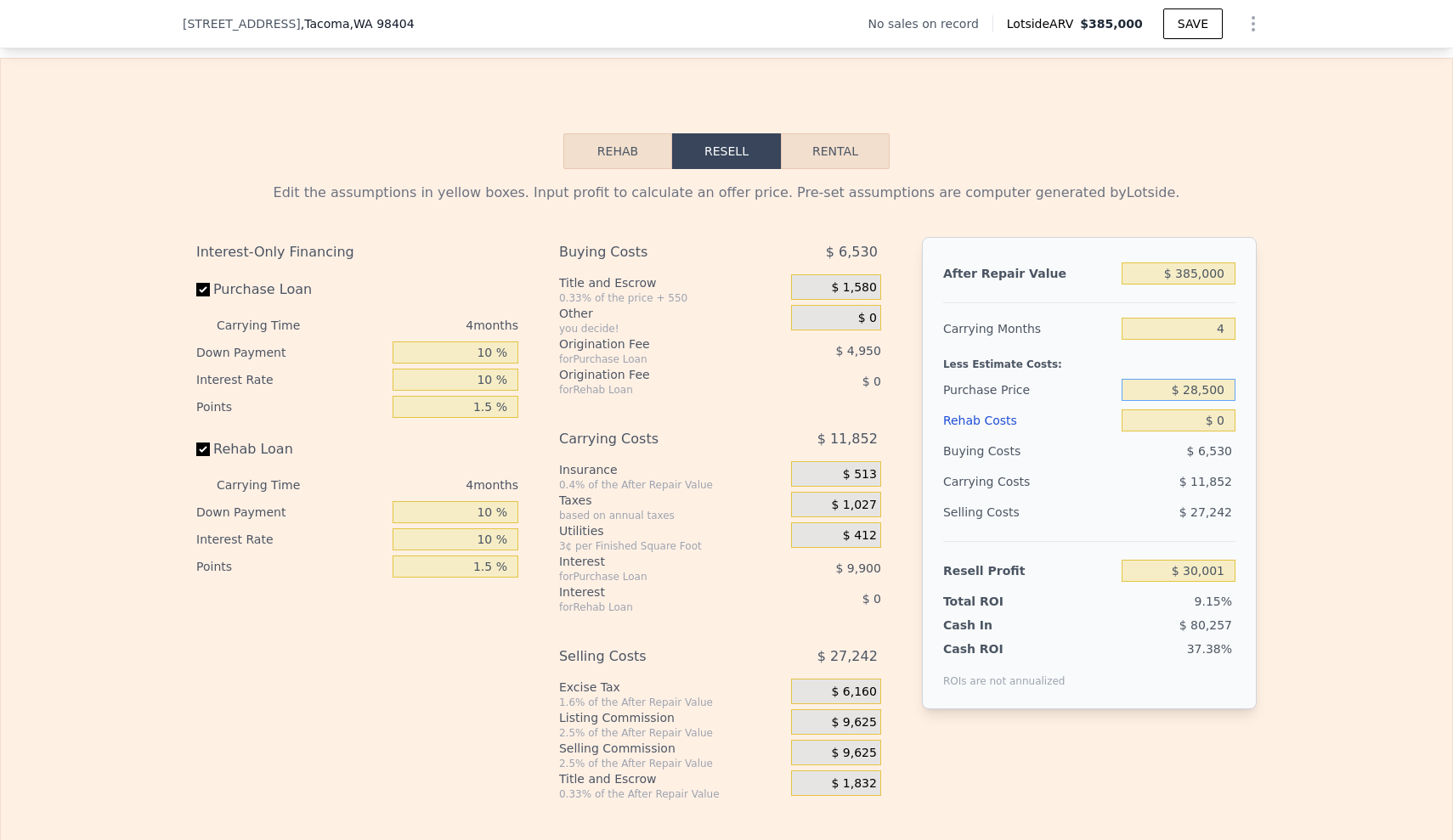
type input "$ 285,000"
click at [1331, 445] on div "Edit the assumptions in yellow boxes. Input profit to calculate an offer price.…" at bounding box center [726, 485] width 1451 height 632
type input "$ 55,627"
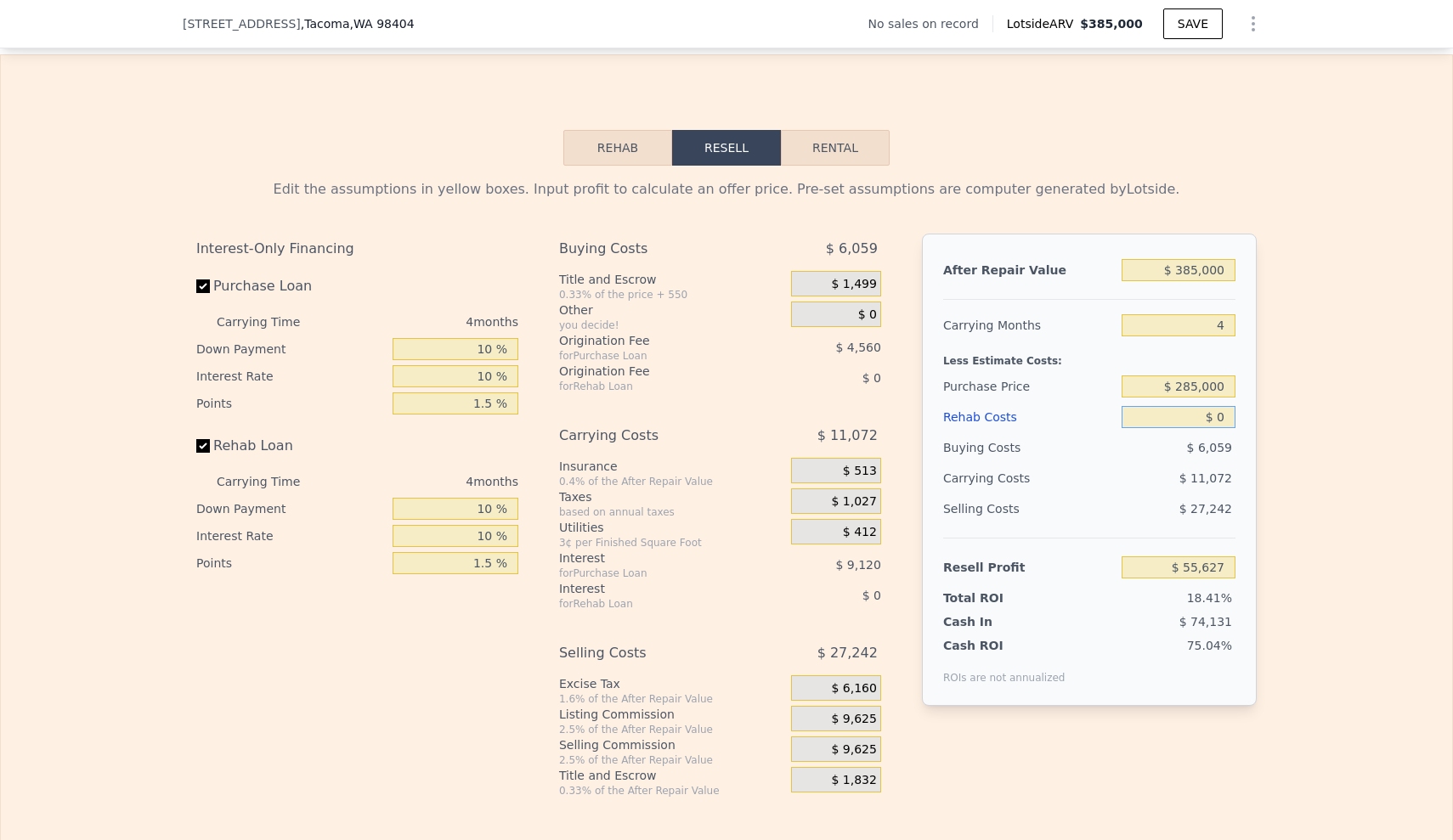
drag, startPoint x: 1195, startPoint y: 442, endPoint x: 1231, endPoint y: 445, distance: 36.1
click at [1231, 445] on div "After Repair Value $ 385,000 Carrying Months 4 Less Estimate Costs: Purchase Pr…" at bounding box center [1089, 469] width 335 height 472
click at [977, 432] on div "Rehab Costs" at bounding box center [1029, 418] width 172 height 31
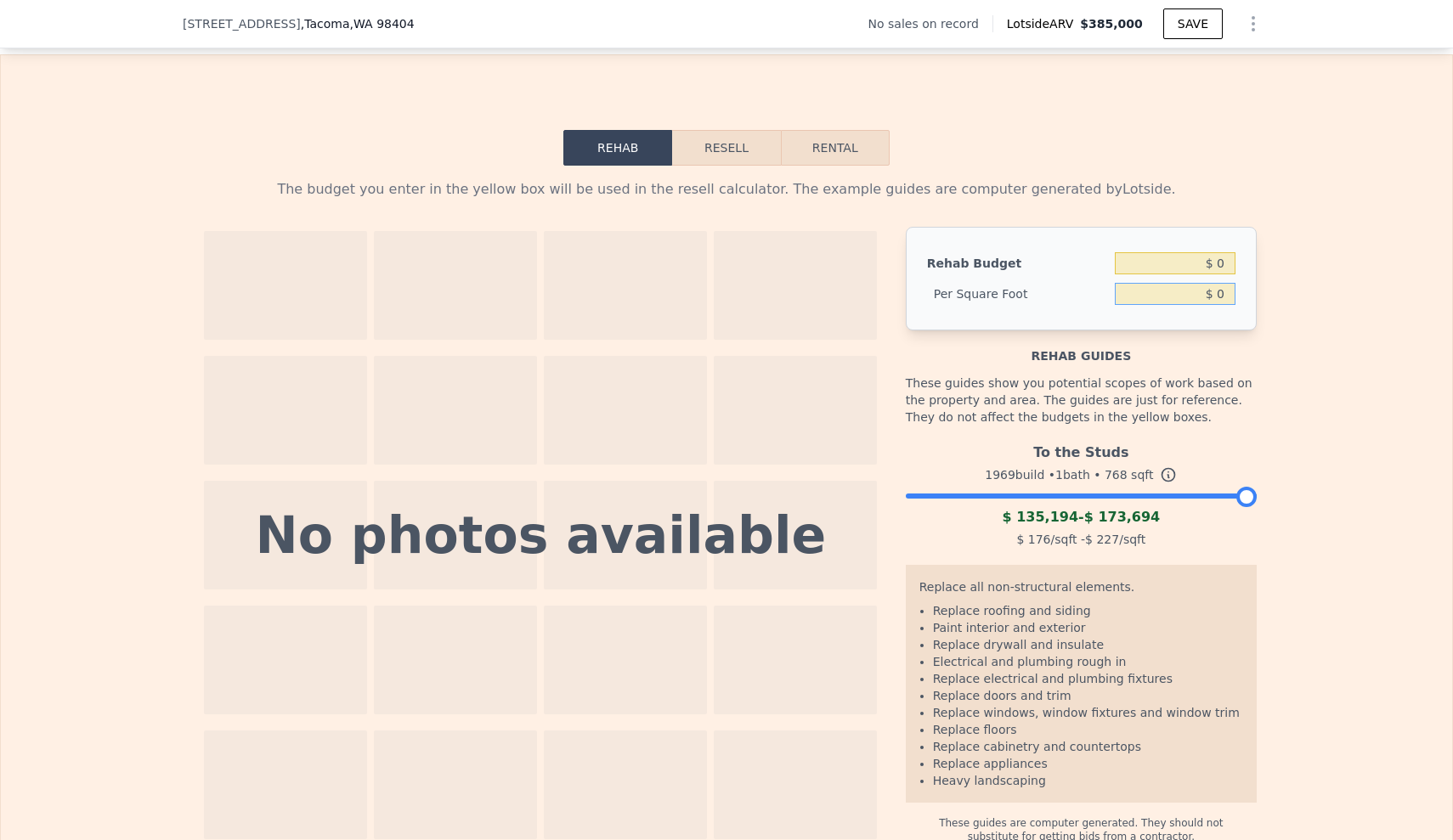
drag, startPoint x: 1177, startPoint y: 316, endPoint x: 1241, endPoint y: 321, distance: 64.2
click at [1241, 321] on div "Rehab Budget $ 0 Per Square Foot $ 0" at bounding box center [1081, 279] width 351 height 104
type input "$ 75"
type input "$ 57,600"
type input "$ 7"
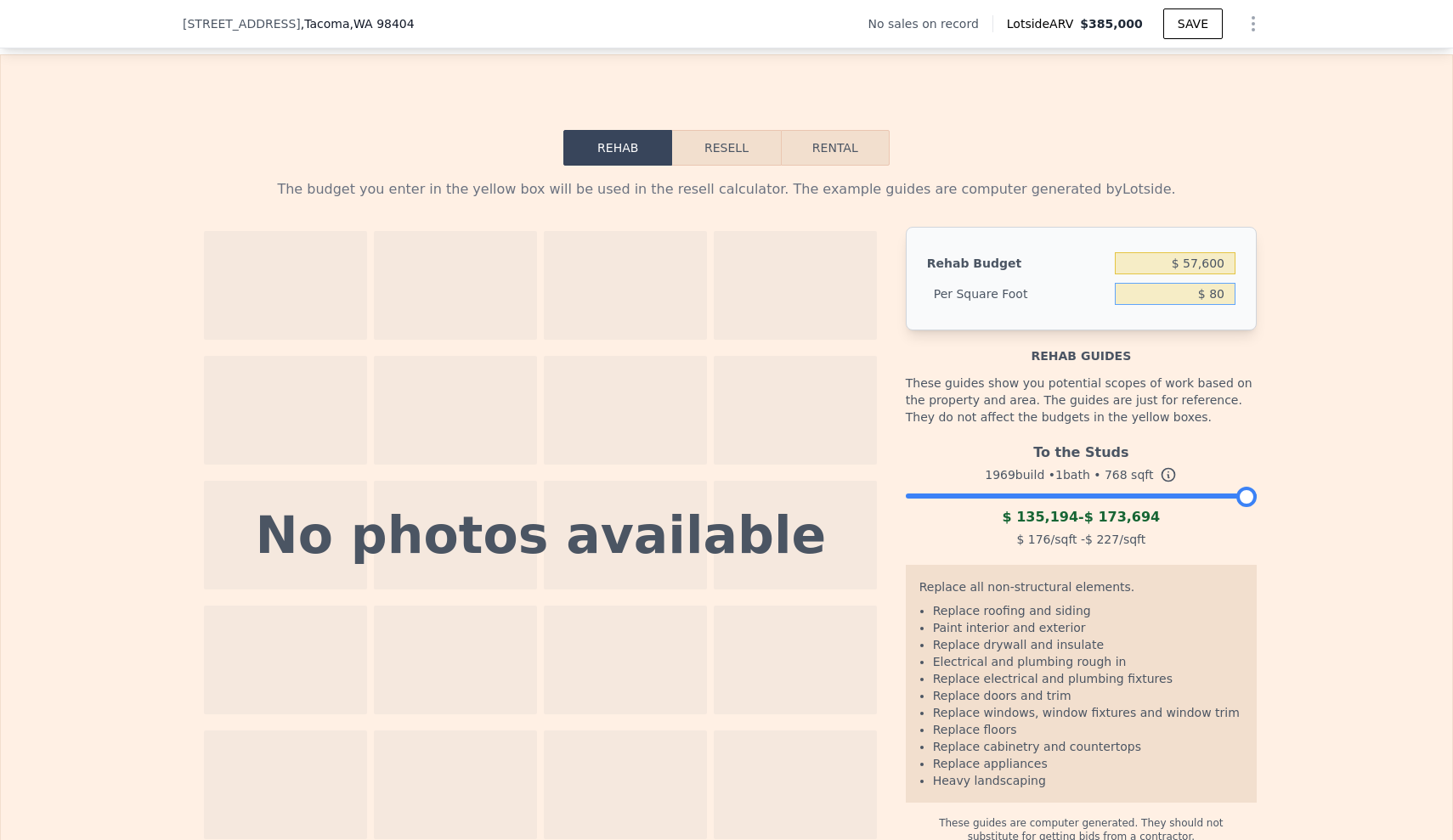
type input "$ 80"
type input "$ 61,440"
click at [708, 165] on button "Resell" at bounding box center [726, 147] width 108 height 35
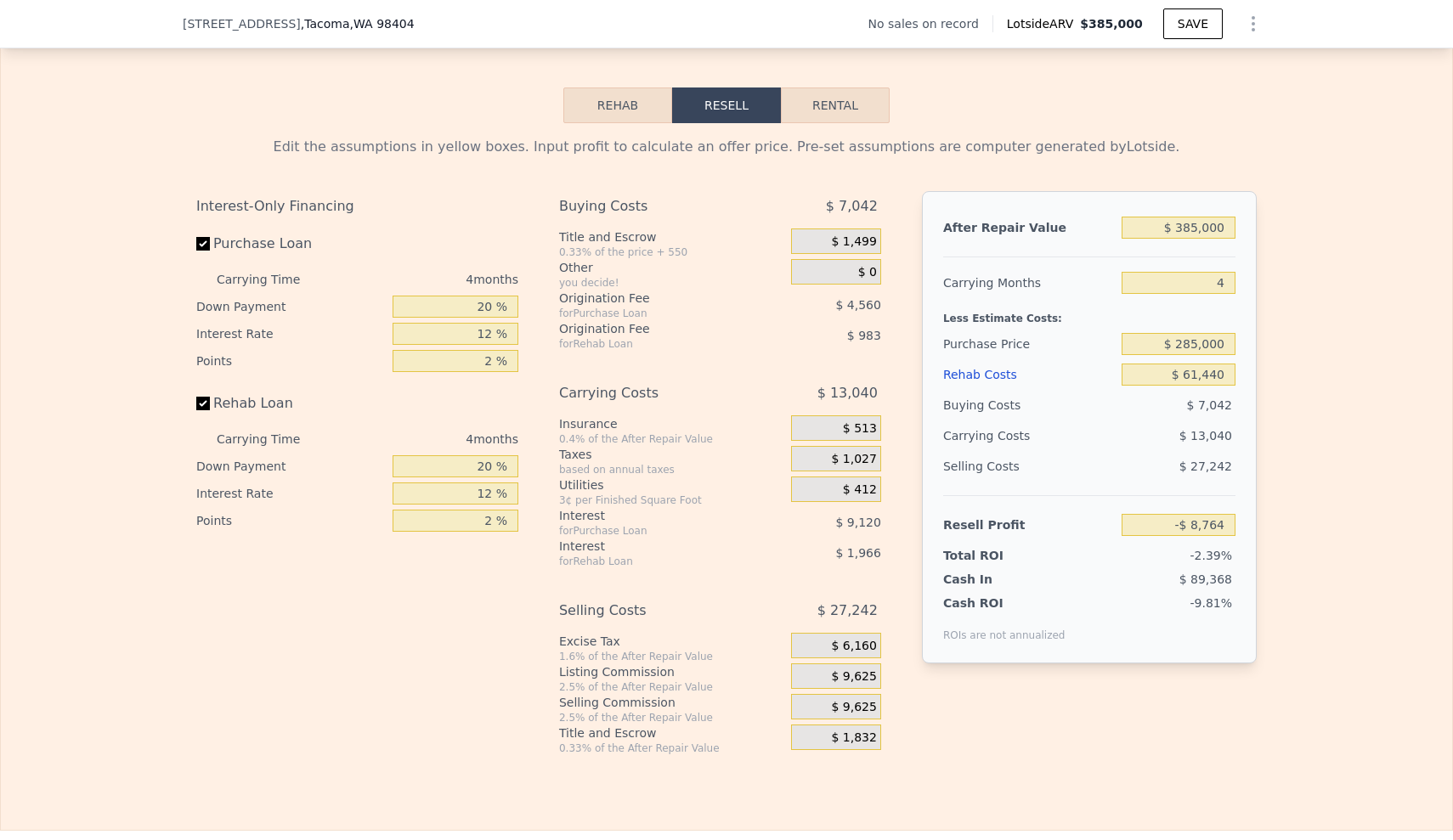
scroll to position [2544, 0]
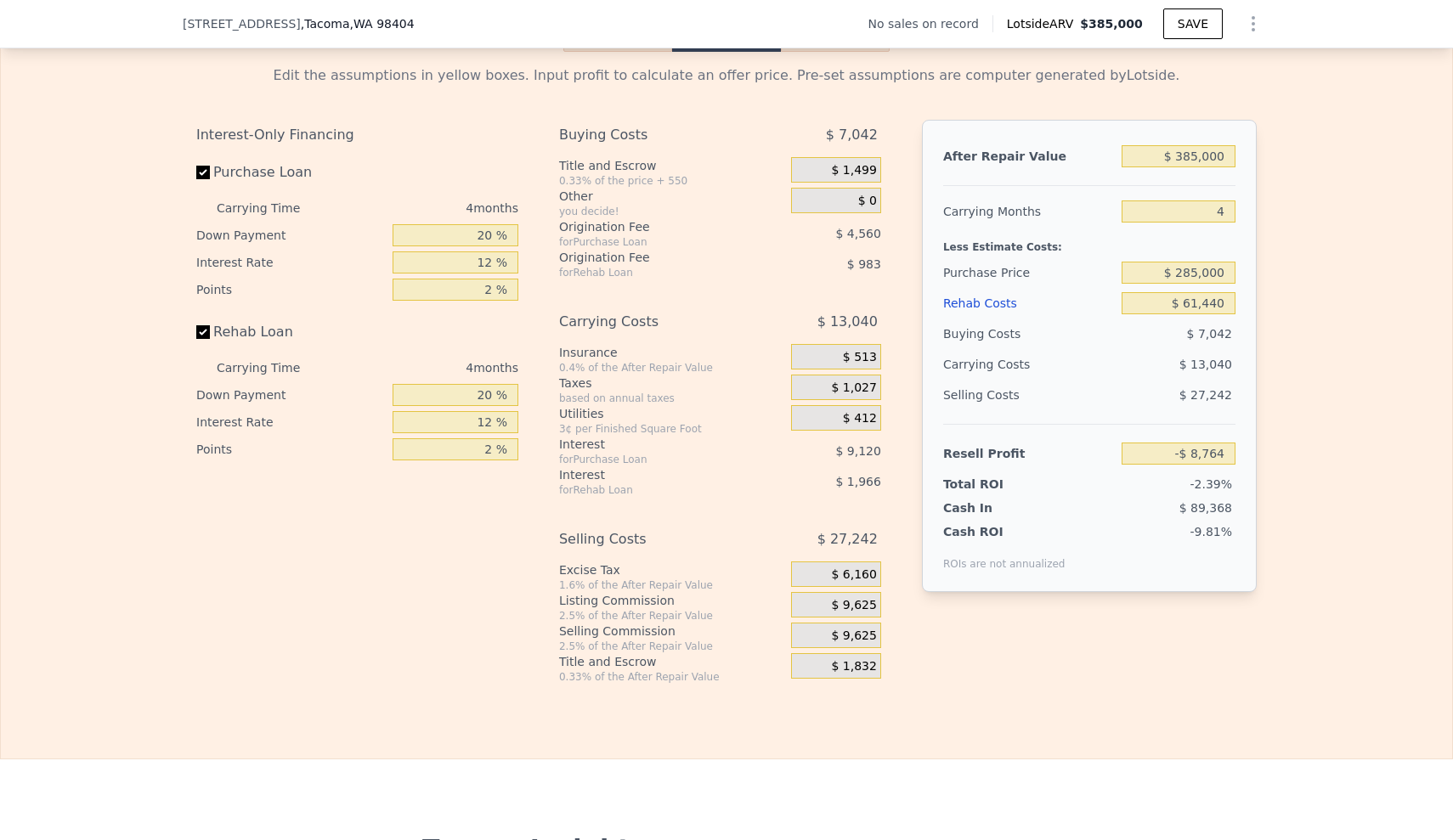
click at [792, 648] on div "$ 9,625" at bounding box center [835, 636] width 90 height 25
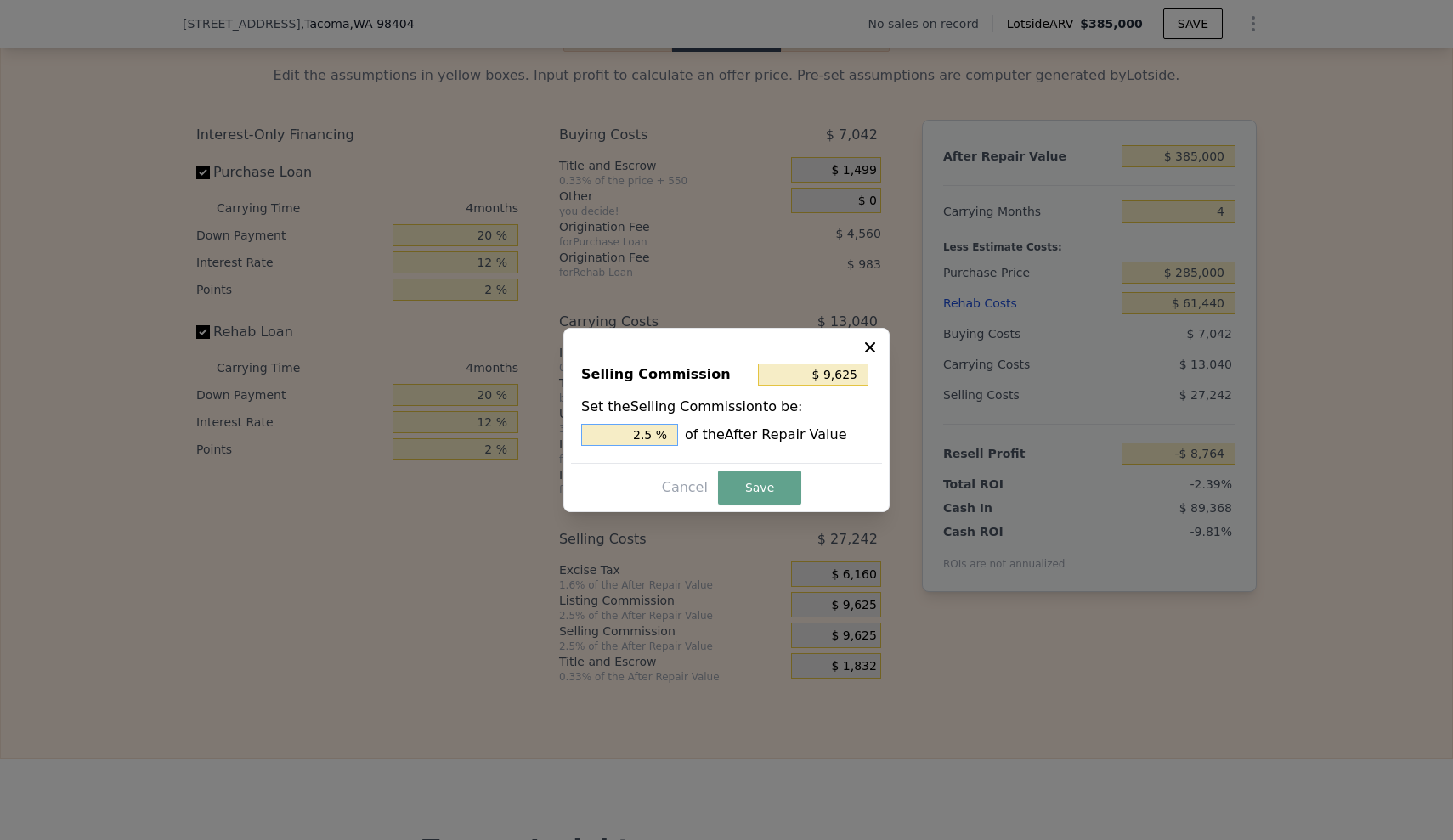
drag, startPoint x: 638, startPoint y: 439, endPoint x: 707, endPoint y: 438, distance: 69.0
click at [707, 438] on div "2.5 % of the After Repair Value" at bounding box center [726, 435] width 291 height 22
type input "$ 0"
type input "0 %"
click at [746, 494] on button "Save" at bounding box center [760, 487] width 84 height 34
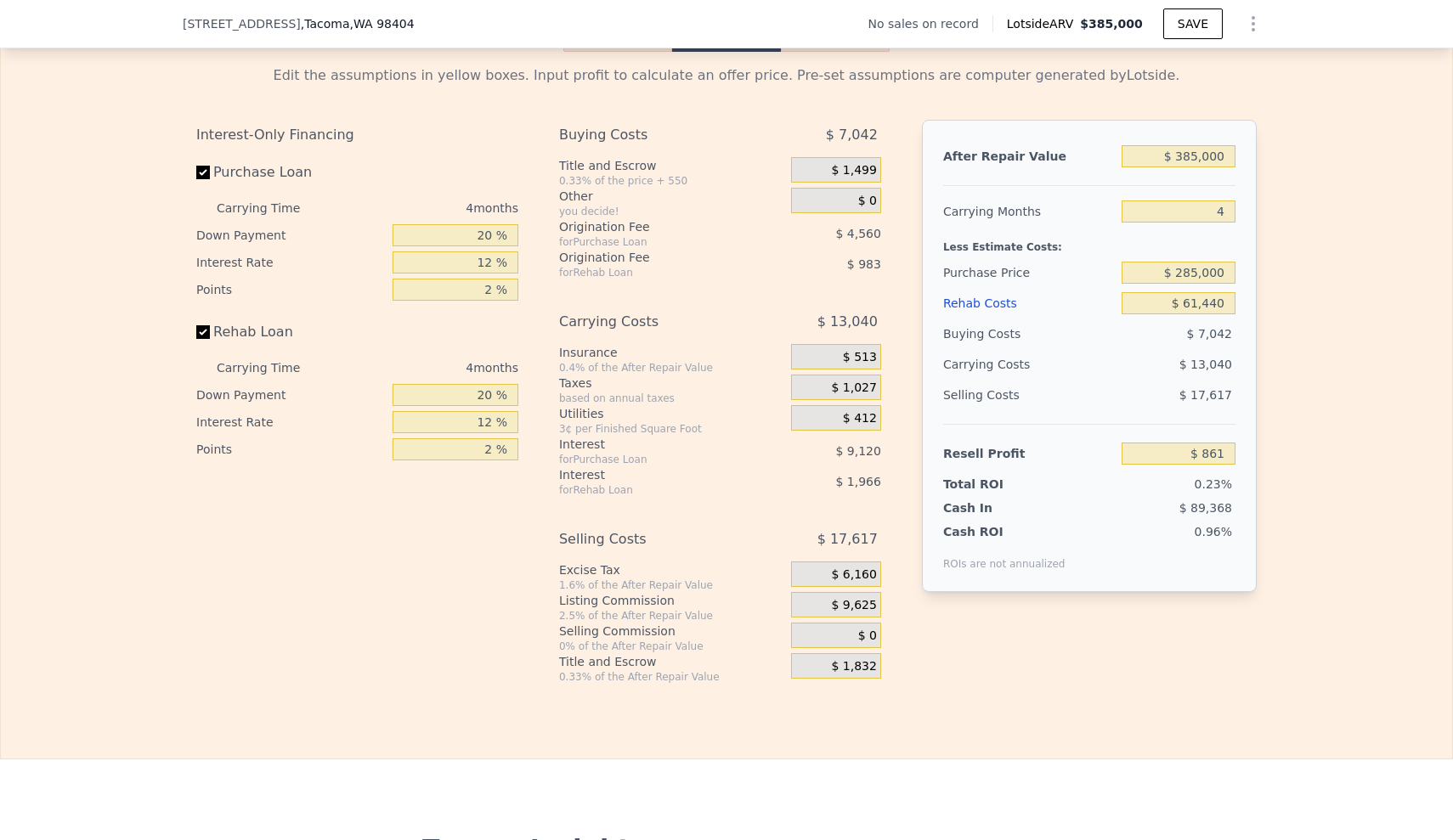
click at [1317, 301] on div "Edit the assumptions in yellow boxes. Input profit to calculate an offer price.…" at bounding box center [726, 368] width 1451 height 632
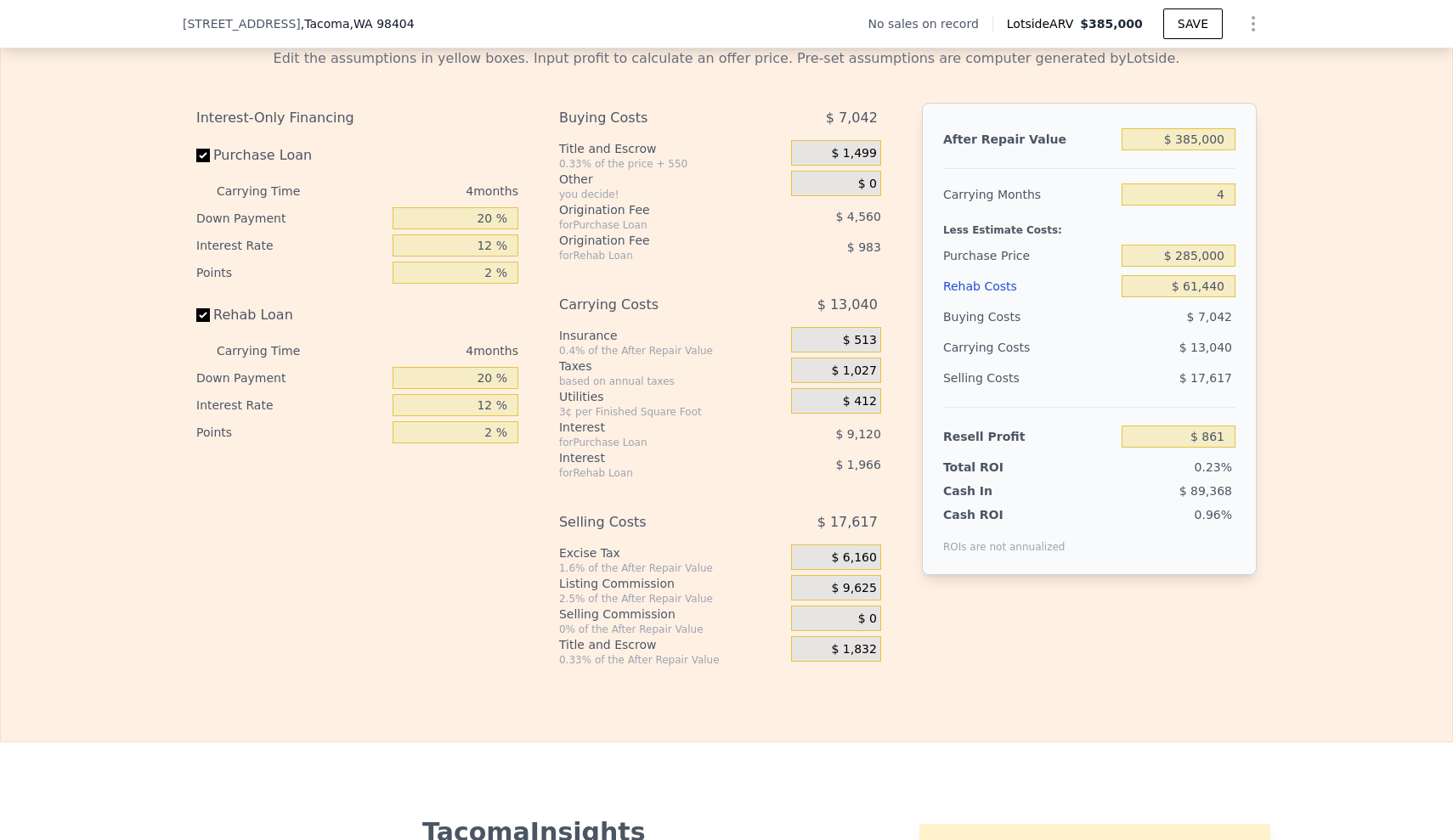
scroll to position [2564, 0]
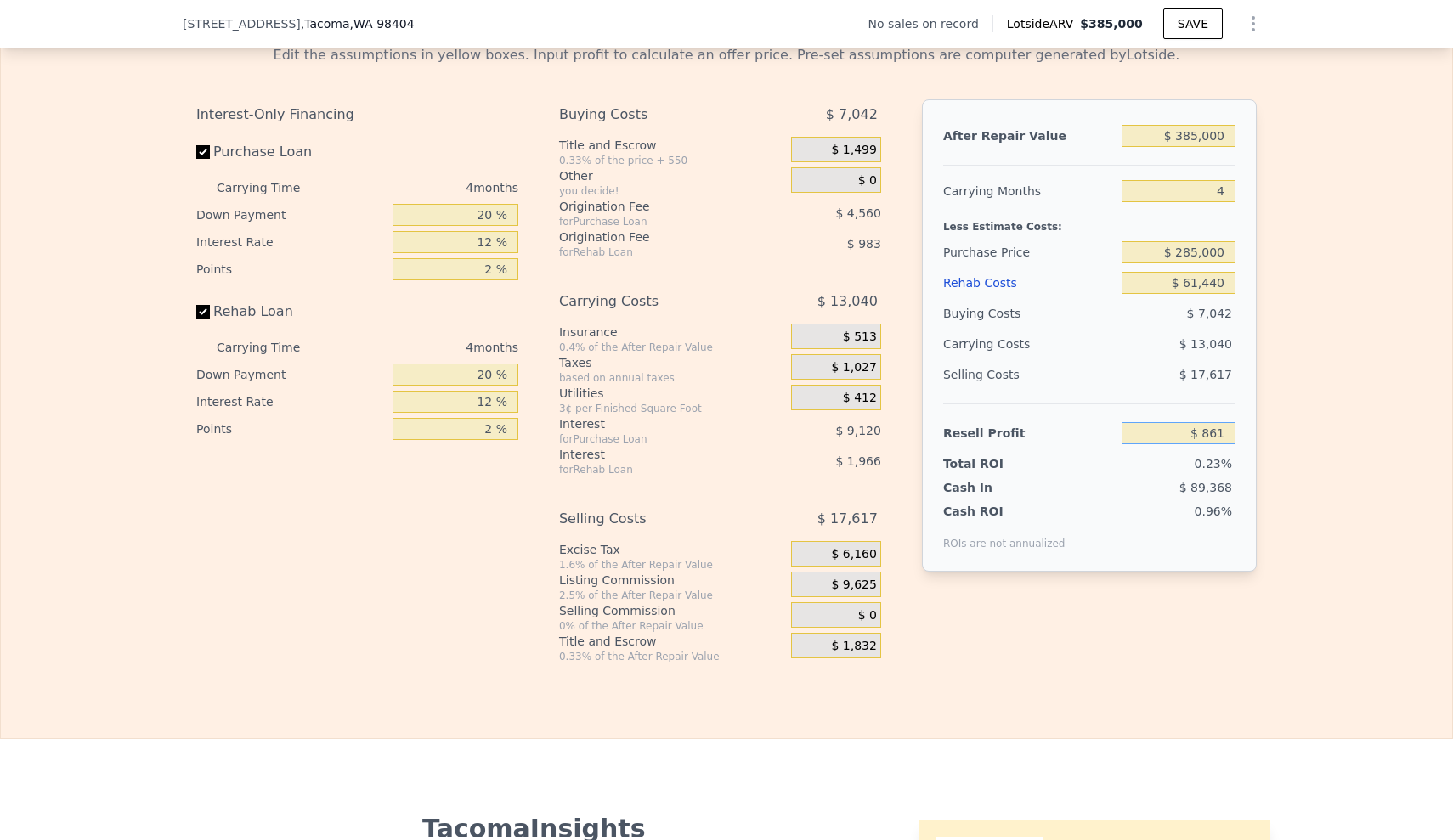
click at [1193, 444] on input "$ 861" at bounding box center [1178, 433] width 114 height 22
drag, startPoint x: 1181, startPoint y: 458, endPoint x: 1231, endPoint y: 459, distance: 50.0
click at [1231, 459] on div "After Repair Value $ 385,000 Carrying Months 4 Less Estimate Costs: Purchase Pr…" at bounding box center [1089, 335] width 335 height 472
type input "$ 35,000"
type input "$ 252,529"
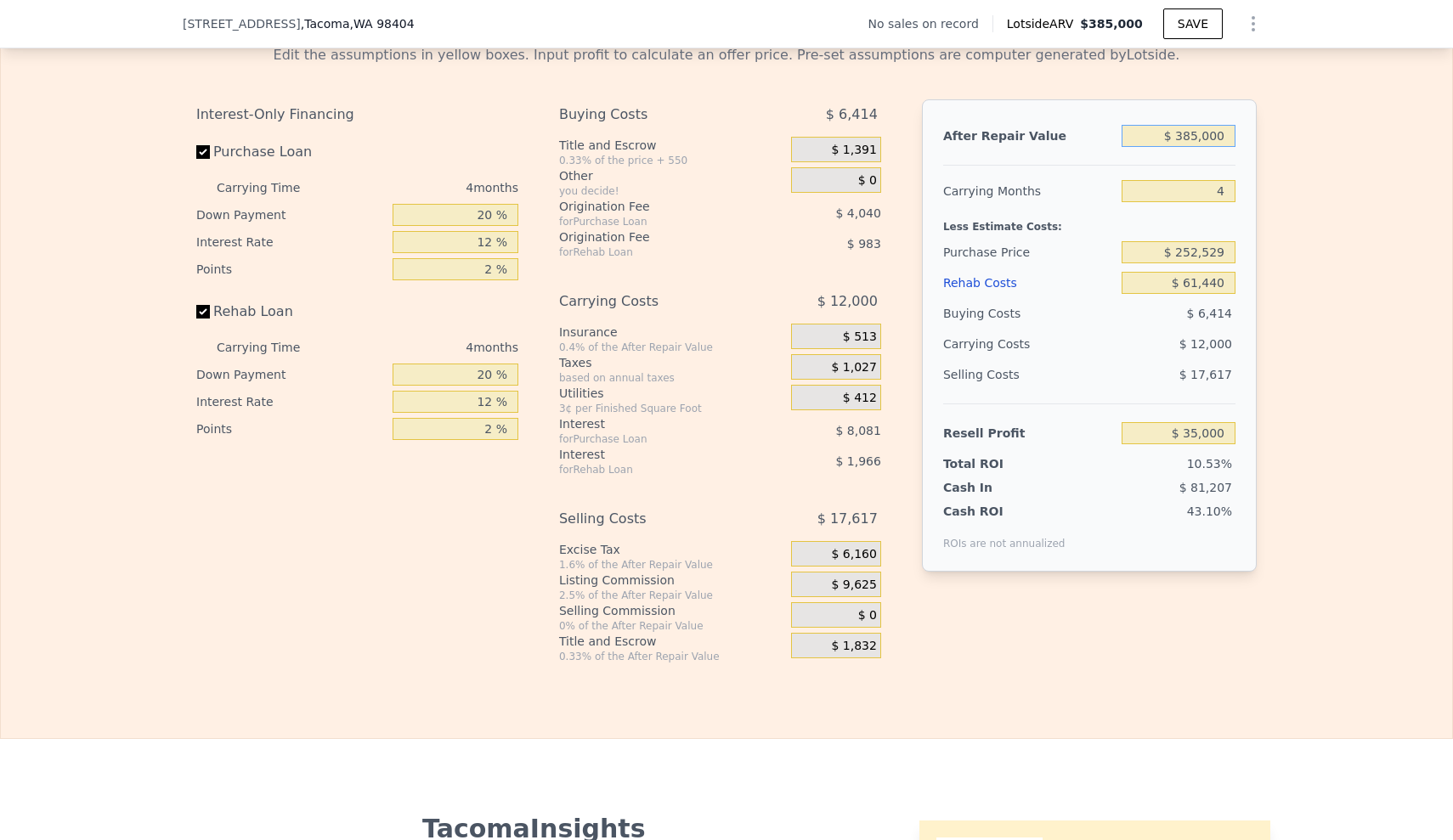
drag, startPoint x: 1172, startPoint y: 158, endPoint x: 1248, endPoint y: 163, distance: 76.2
click at [1247, 163] on div "After Repair Value $ 385,000 Carrying Months 4 Less Estimate Costs: Purchase Pr…" at bounding box center [1089, 335] width 335 height 472
type input "$ 3"
type input "-$ 332,417"
type input "$ 39"
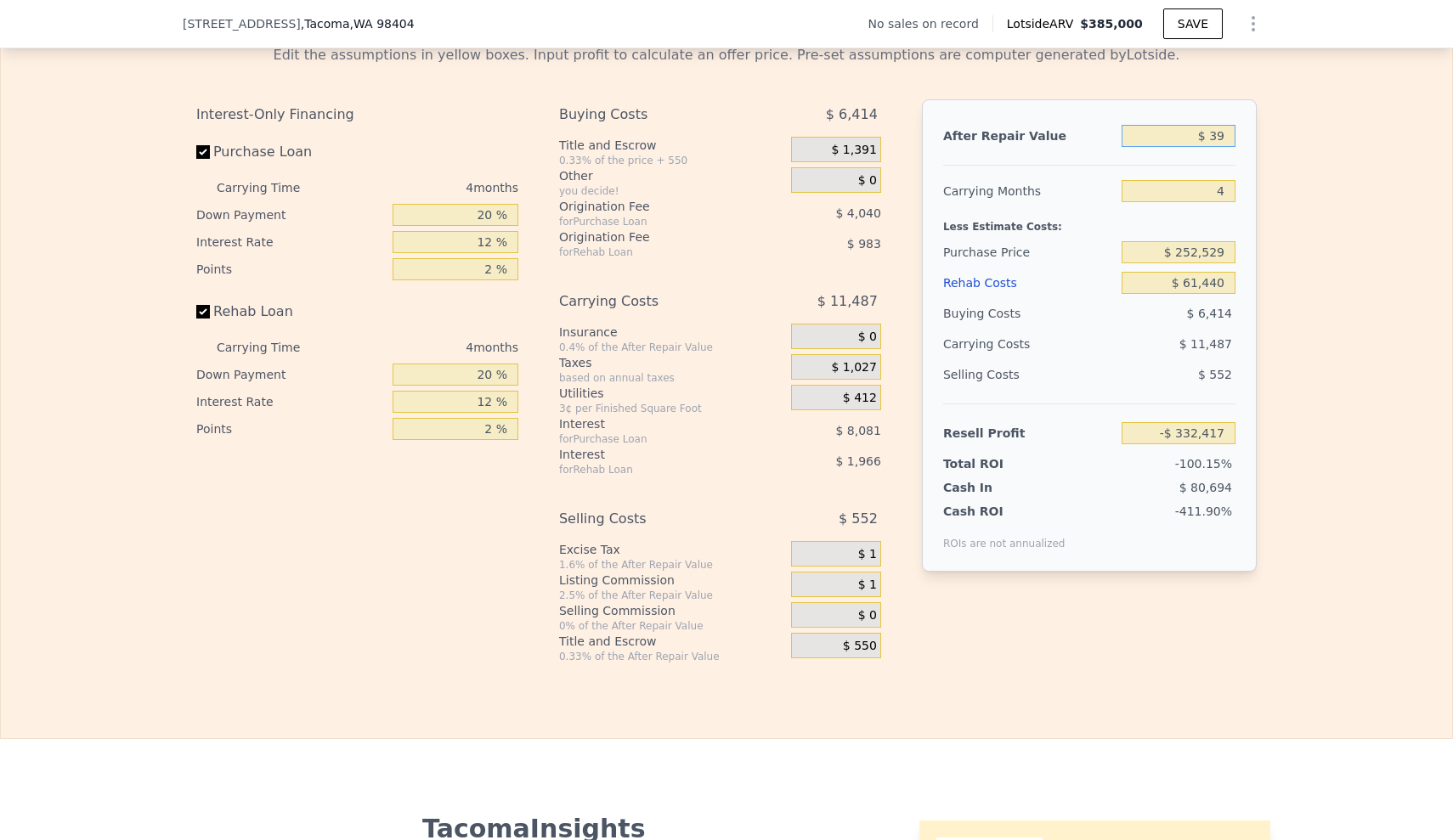
type input "-$ 332,383"
type input "$ 395"
type input "-$ 332,043"
type input "$ 3,950"
type input "-$ 328,650"
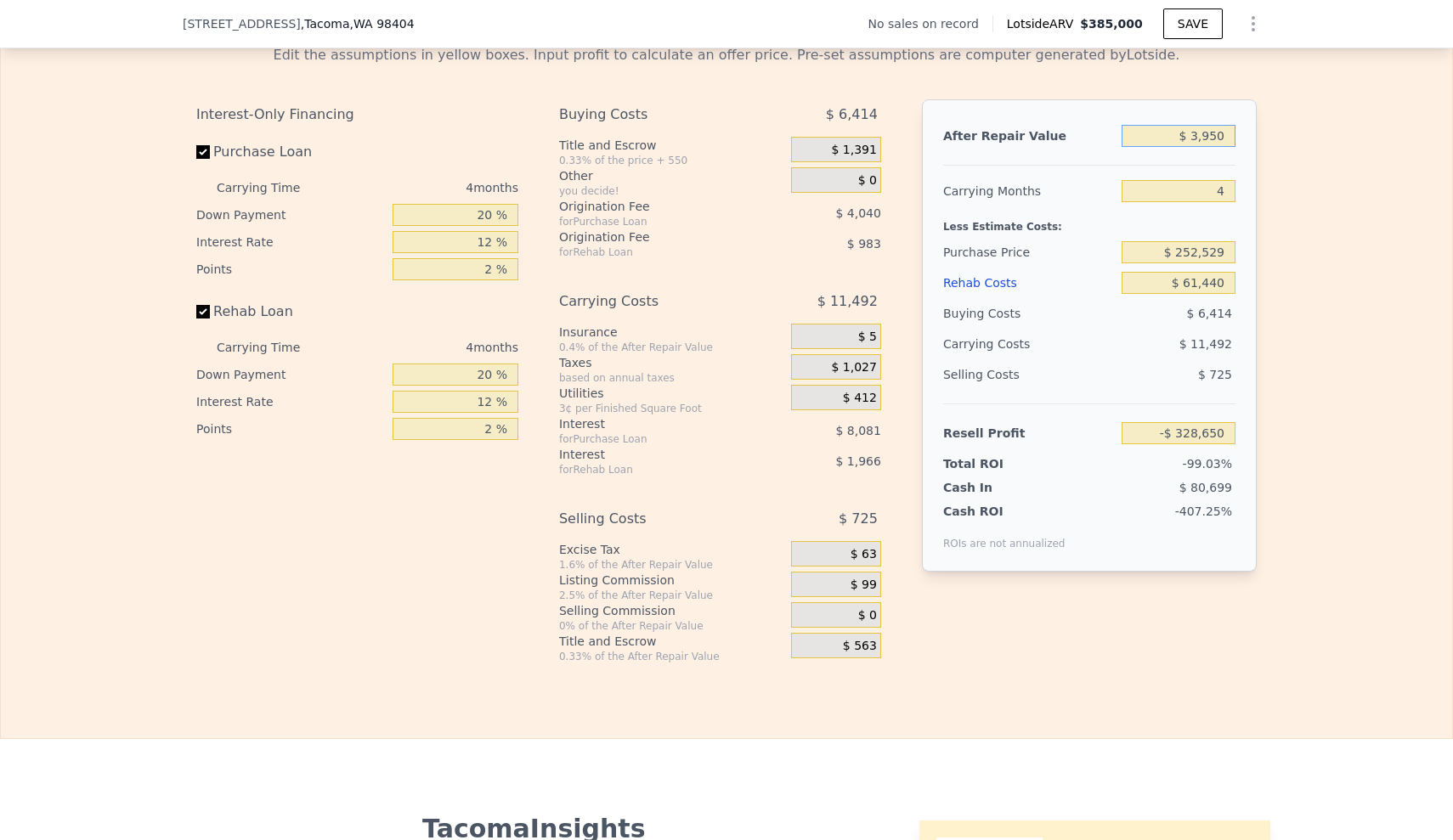
type input "$ 39,500"
type input "-$ 294,725"
type input "$ 395,000"
type input "$ 44,543"
click at [1345, 312] on div "Edit the assumptions in yellow boxes. Input profit to calculate an offer price.…" at bounding box center [726, 348] width 1451 height 632
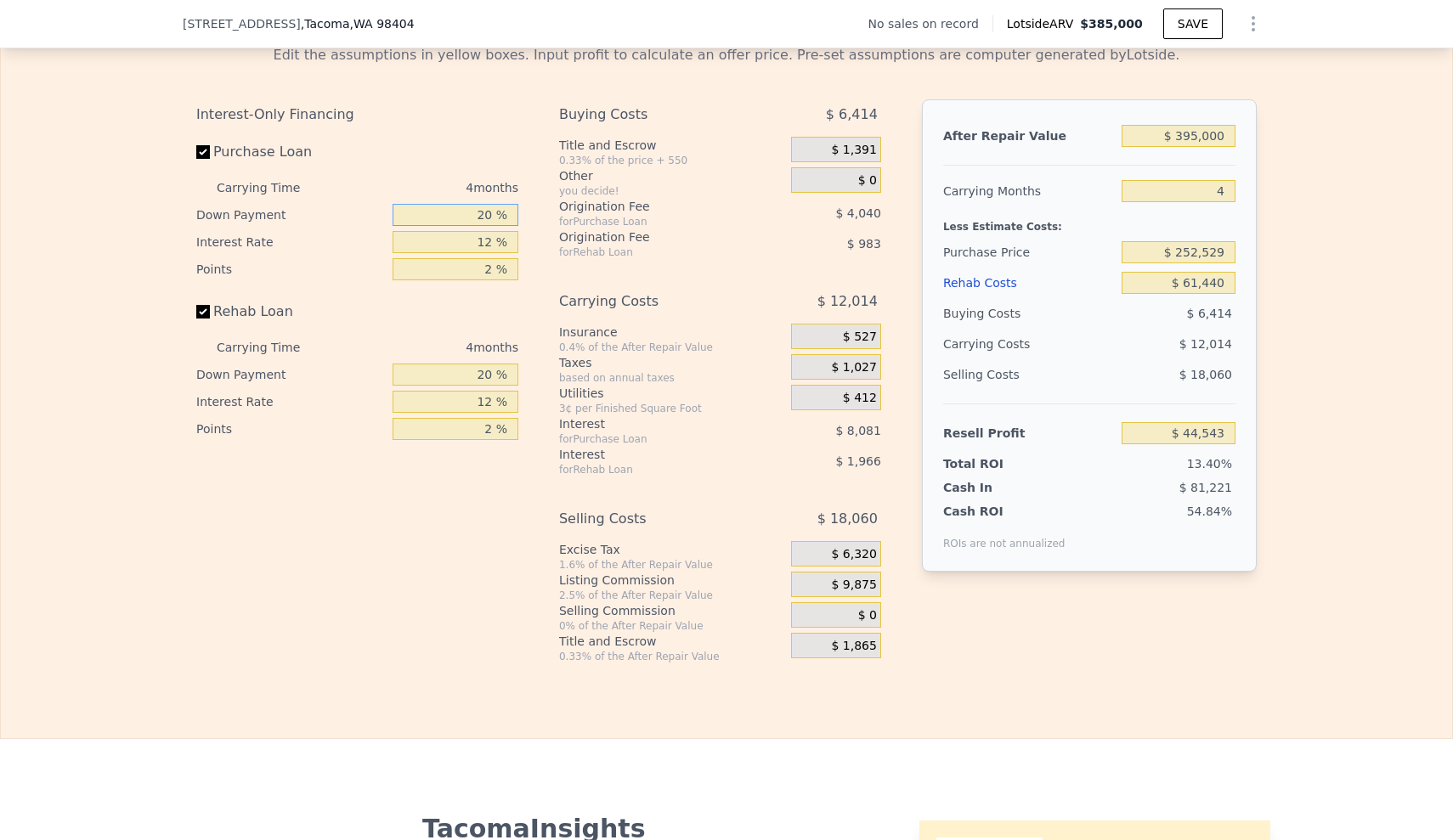
click at [480, 226] on input "20 %" at bounding box center [455, 215] width 125 height 22
type input "0 %"
type input "$ 41,512"
type input "10 %"
type input "$ 43,025"
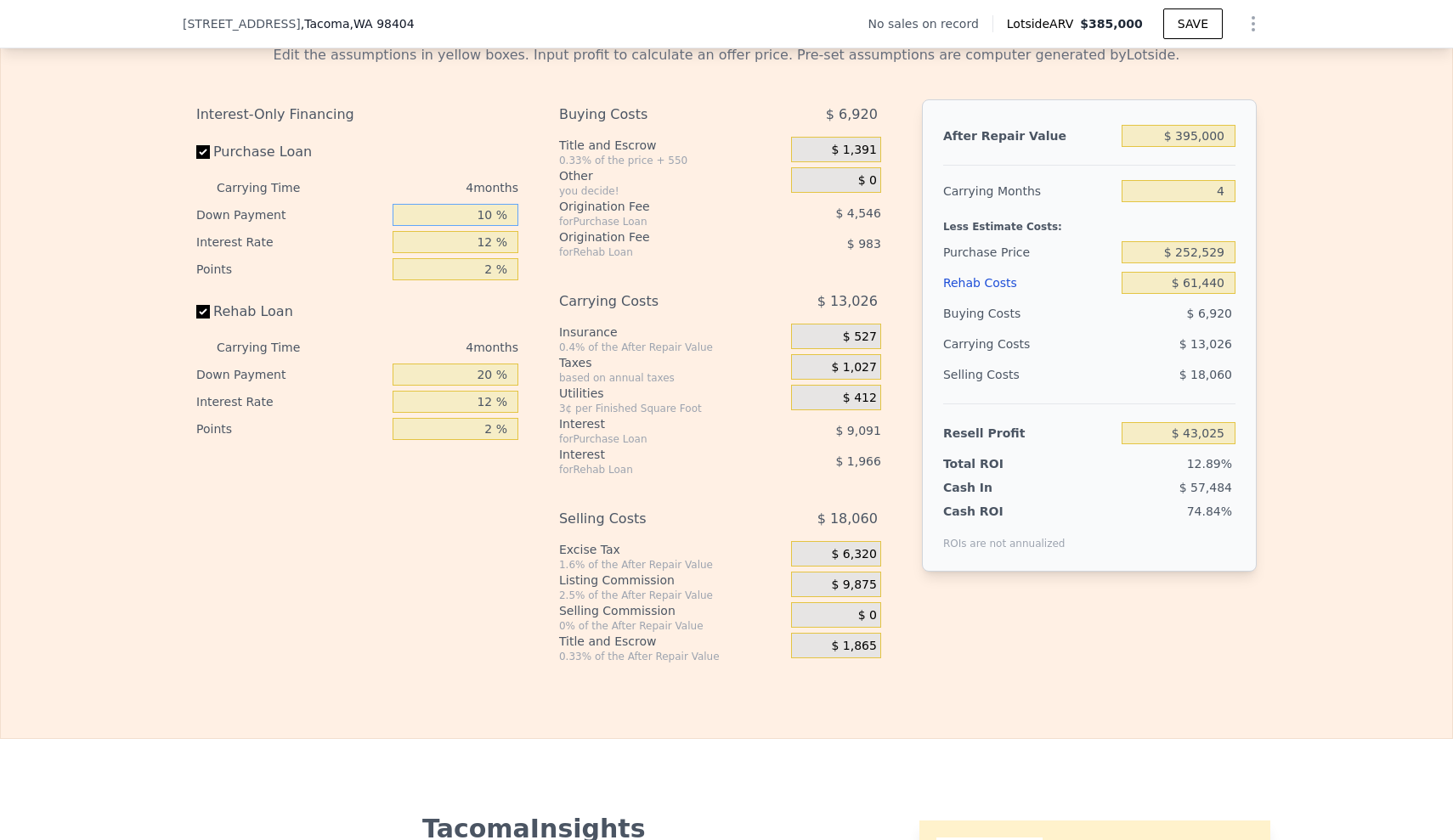
type input "10 %"
click at [490, 253] on input "12 %" at bounding box center [455, 242] width 125 height 22
click at [491, 253] on input "12 %" at bounding box center [455, 242] width 125 height 22
type input "1 %"
type input "$ 51,361"
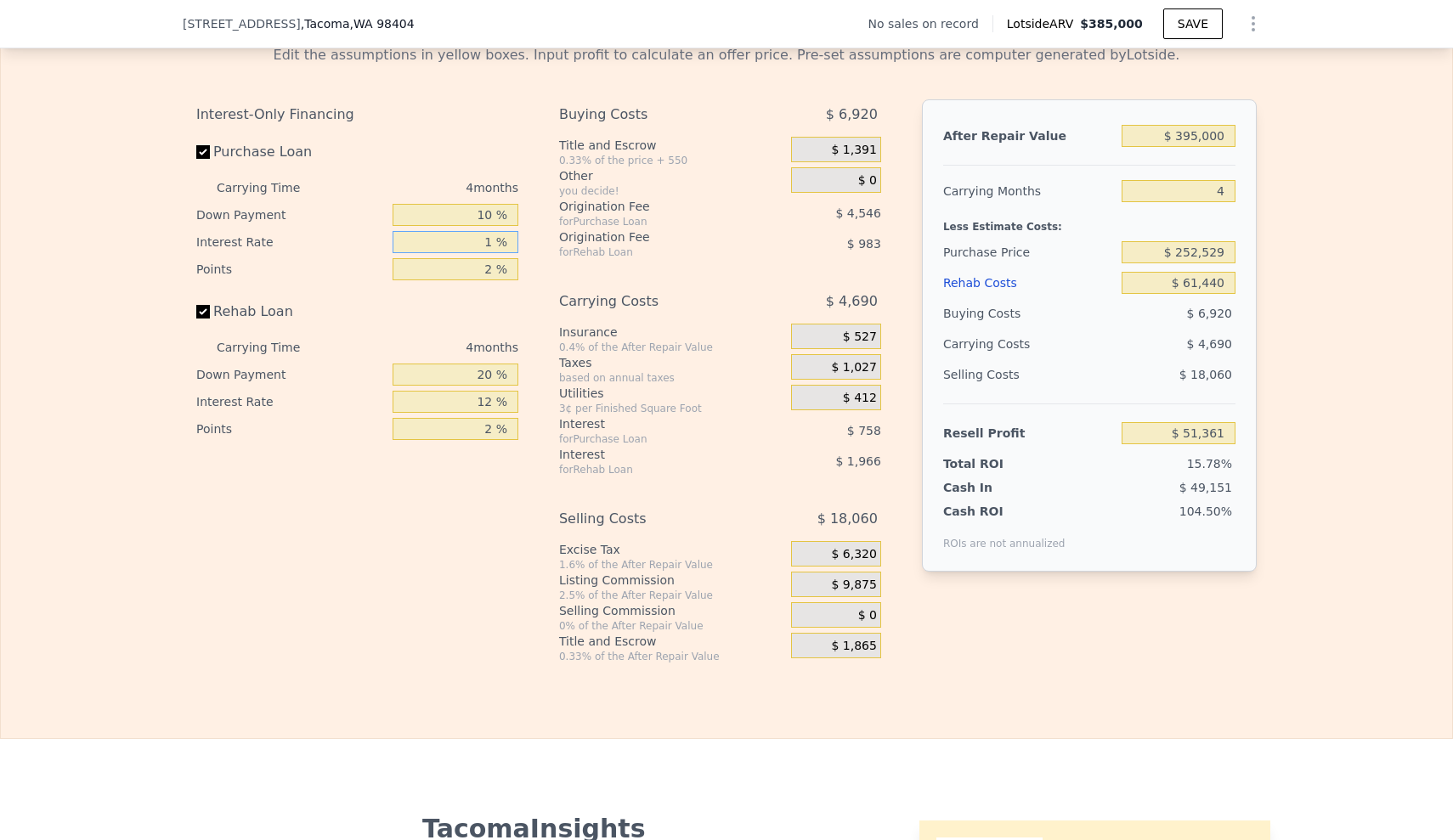
type input "10 %"
type input "$ 44,541"
type input "10 %"
click at [490, 281] on input "2 %" at bounding box center [455, 269] width 125 height 22
type input "1 %"
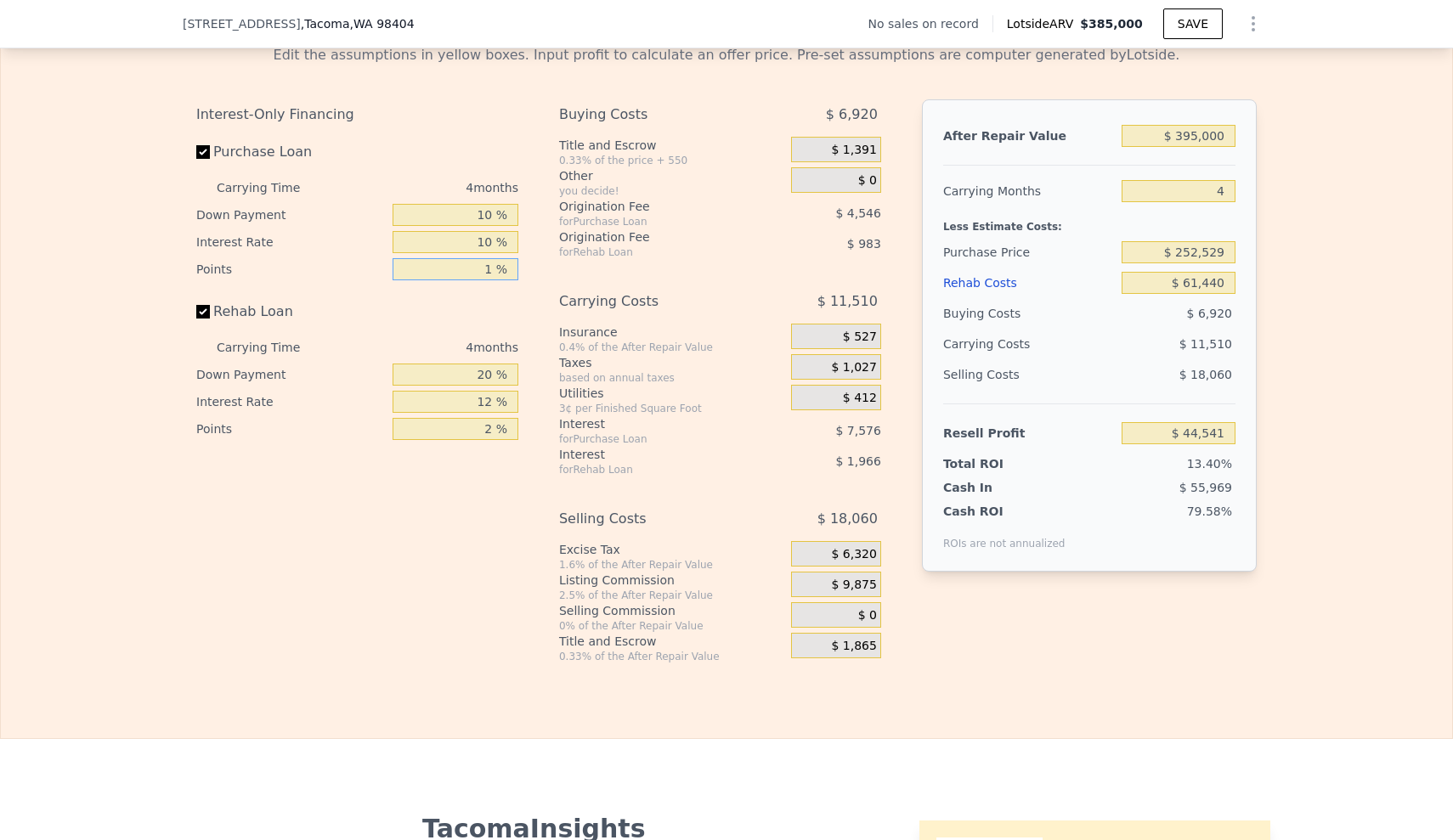
type input "$ 46,814"
type input "1.5 %"
type input "$ 45,678"
type input "1.5 %"
click at [479, 386] on input "20 %" at bounding box center [455, 374] width 125 height 22
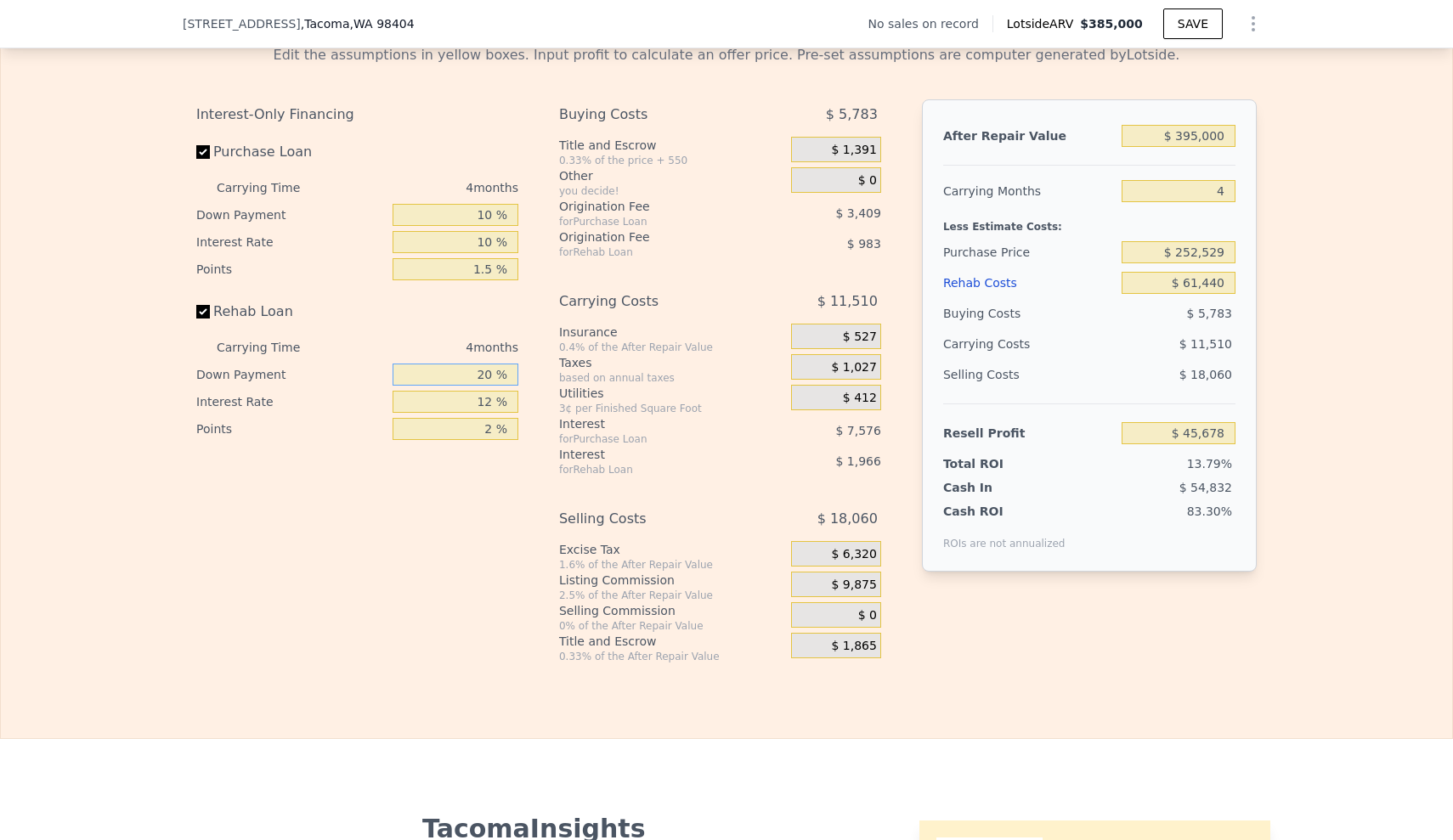
type input "0 %"
type input "$ 44,944"
type input "10 %"
type input "$ 45,311"
type input "10 %"
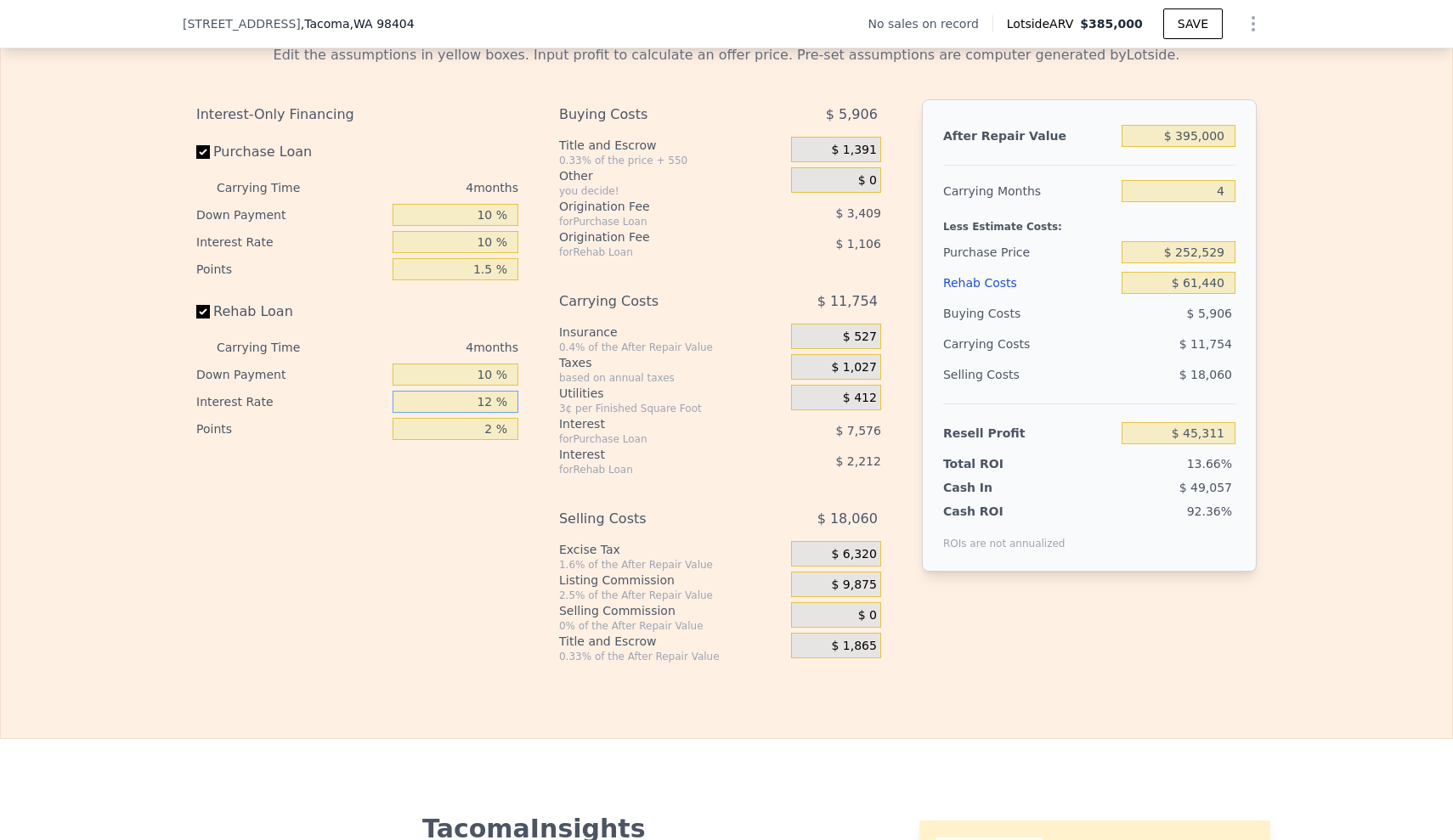
click at [489, 413] on input "12 %" at bounding box center [455, 401] width 125 height 22
type input "1 %"
type input "$ 47,339"
type input "10 %"
type input "$ 45,679"
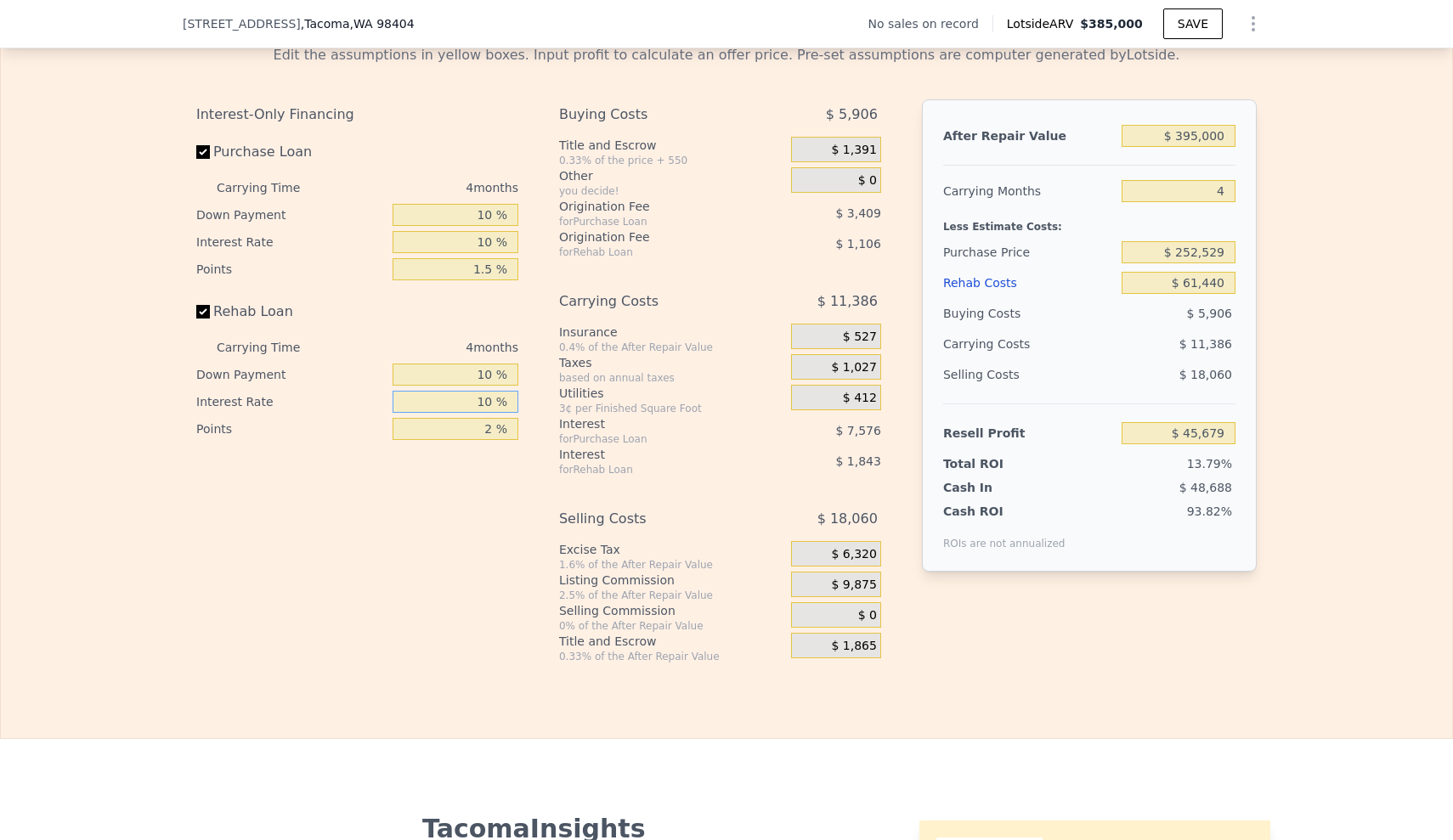
type input "10 %"
click at [492, 440] on input "2 %" at bounding box center [455, 429] width 125 height 22
type input "1 %"
type input "$ 46,232"
type input "1.5 %"
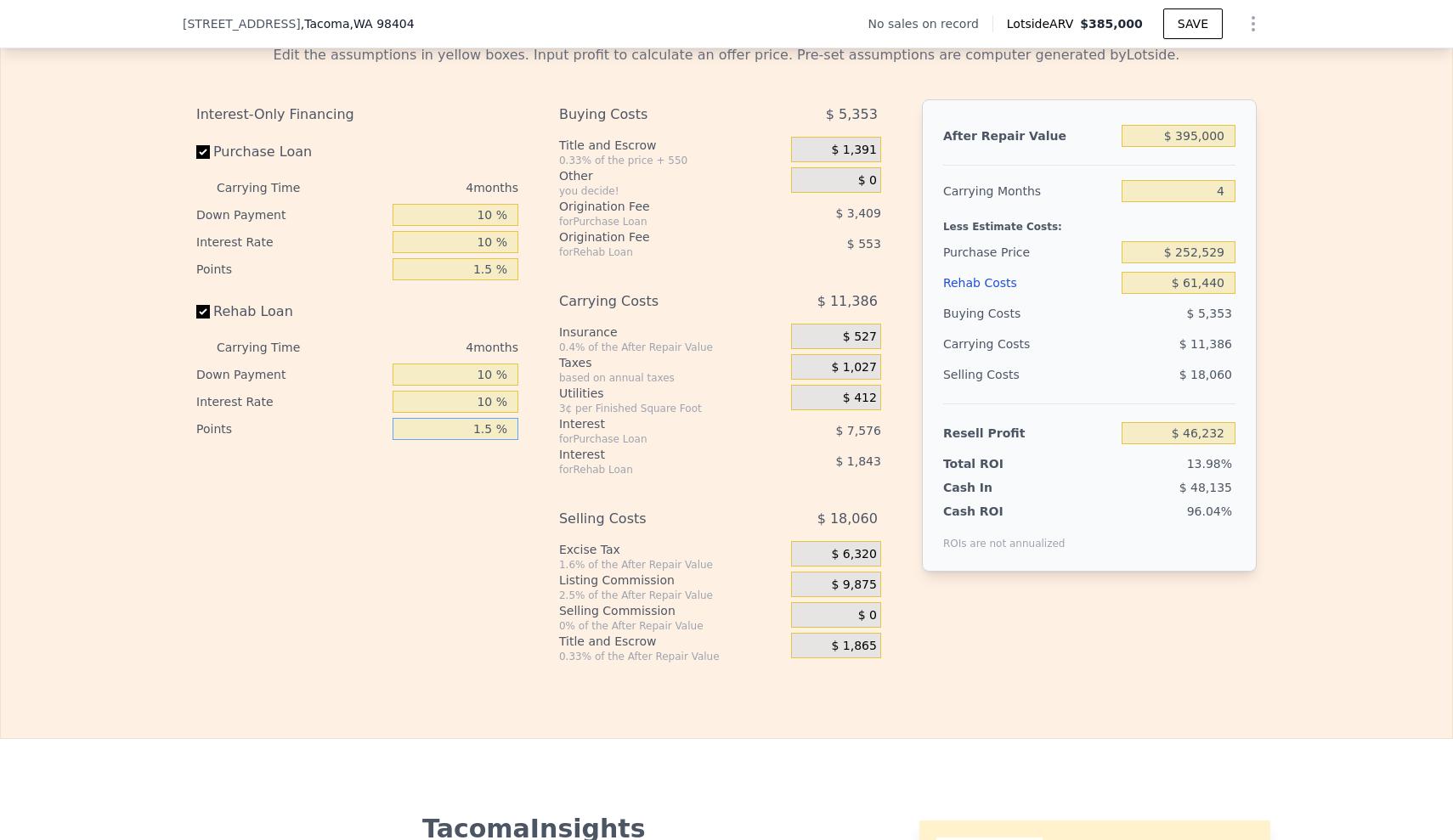
type input "$ 45,956"
type input "1.5 %"
click at [489, 524] on div "Interest-Only Financing Purchase Loan Carrying Time 4 months Down Payment 10 % …" at bounding box center [364, 380] width 336 height 564
click at [1275, 456] on div "Edit the assumptions in yellow boxes. Input profit to calculate an offer price.…" at bounding box center [726, 348] width 1451 height 632
click at [1174, 263] on input "$ 252,529" at bounding box center [1178, 252] width 114 height 22
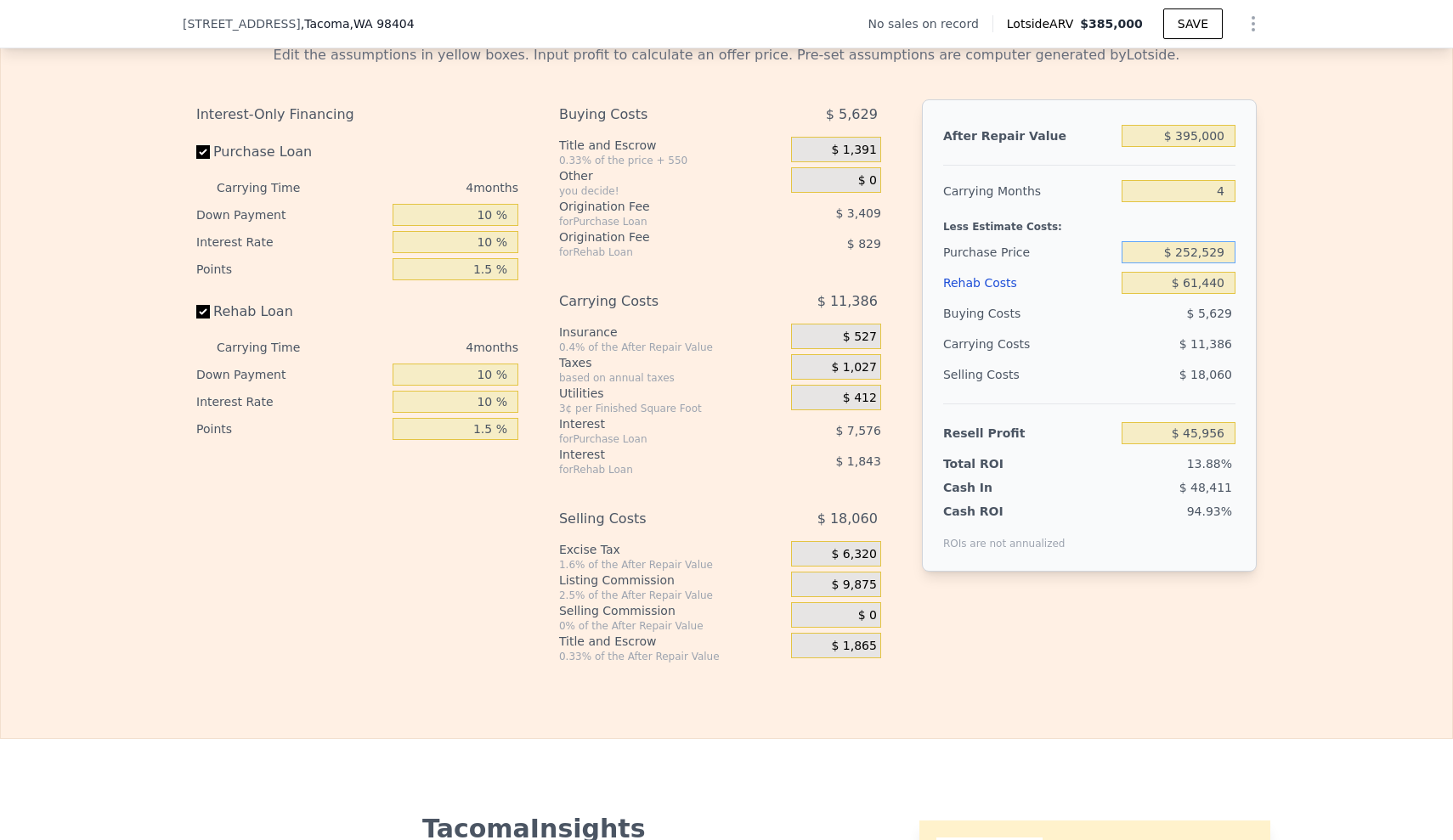
drag, startPoint x: 1165, startPoint y: 277, endPoint x: 1280, endPoint y: 289, distance: 115.6
click at [1280, 288] on div "Edit the assumptions in yellow boxes. Input profit to calculate an offer price.…" at bounding box center [726, 348] width 1451 height 632
type input "$ 260,000"
type input "$ 38,135"
click at [1327, 416] on div "Edit the assumptions in yellow boxes. Input profit to calculate an offer price.…" at bounding box center [726, 348] width 1451 height 632
